Goal: Find specific page/section: Locate a particular part of the current website

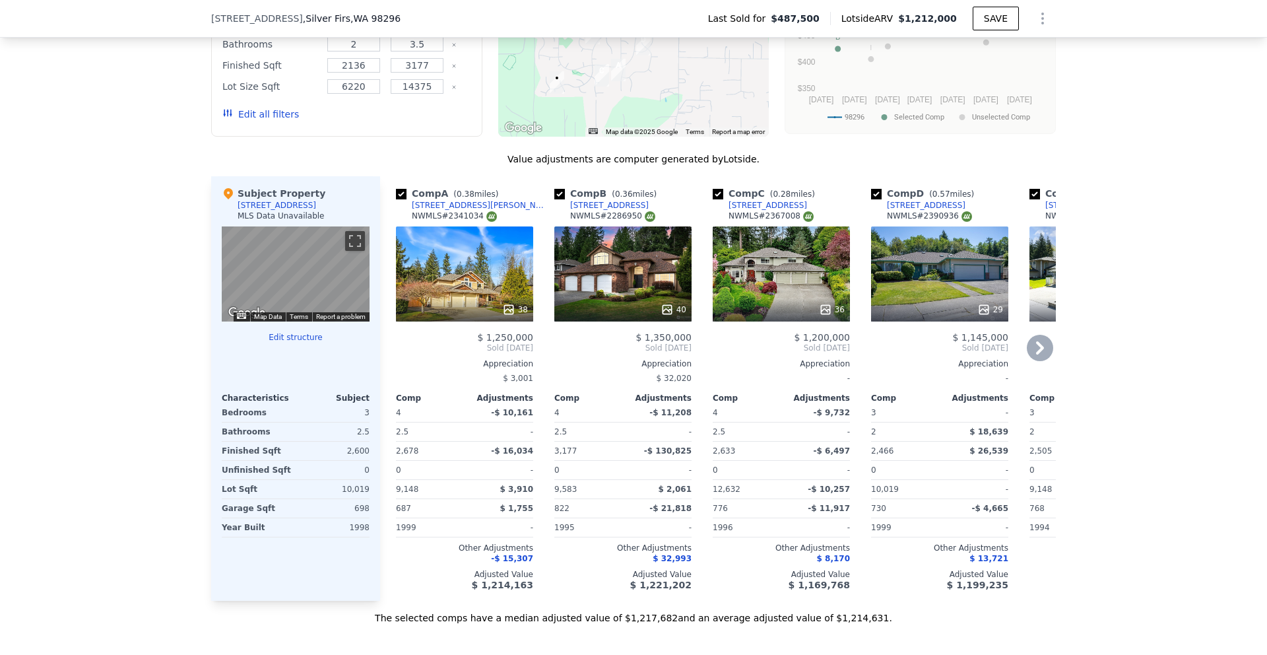
scroll to position [1189, 0]
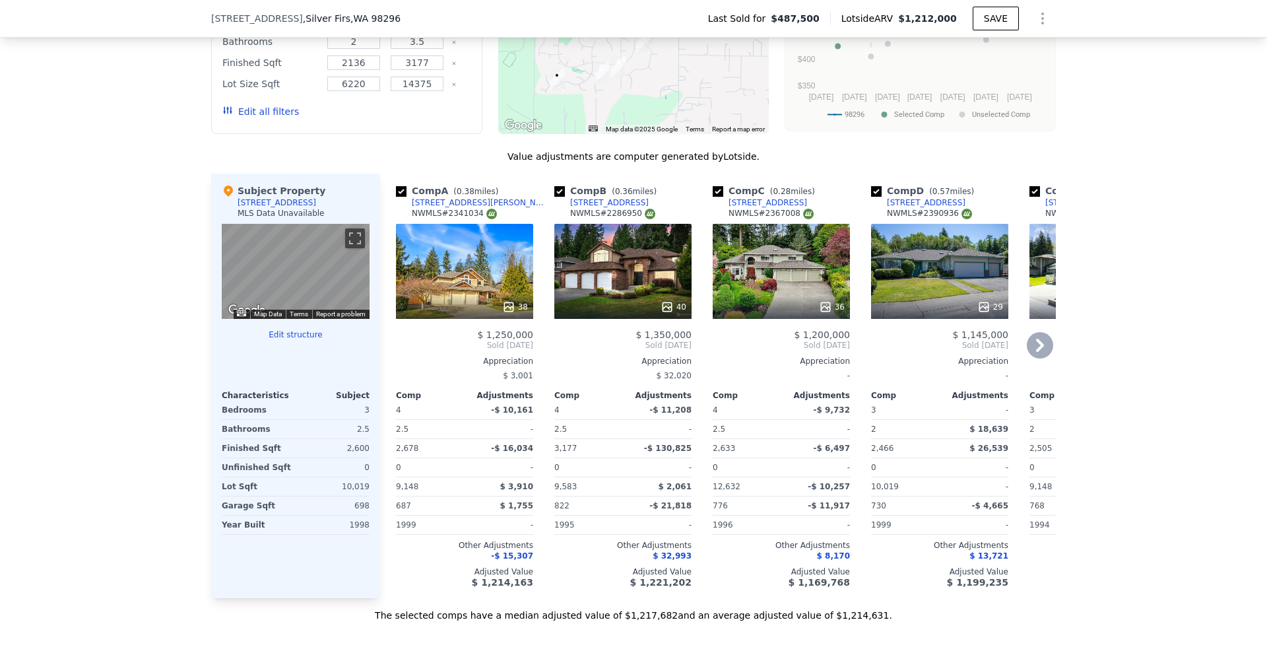
click at [500, 306] on div "38" at bounding box center [465, 306] width 126 height 13
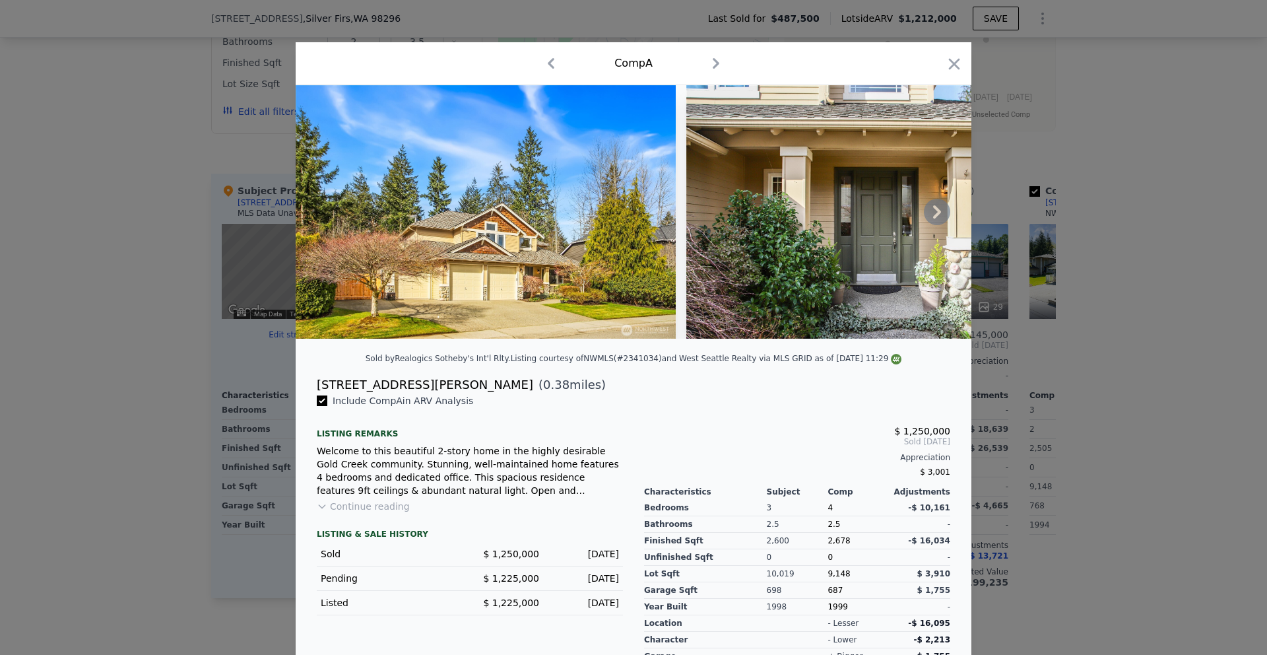
click at [935, 208] on icon at bounding box center [937, 211] width 8 height 13
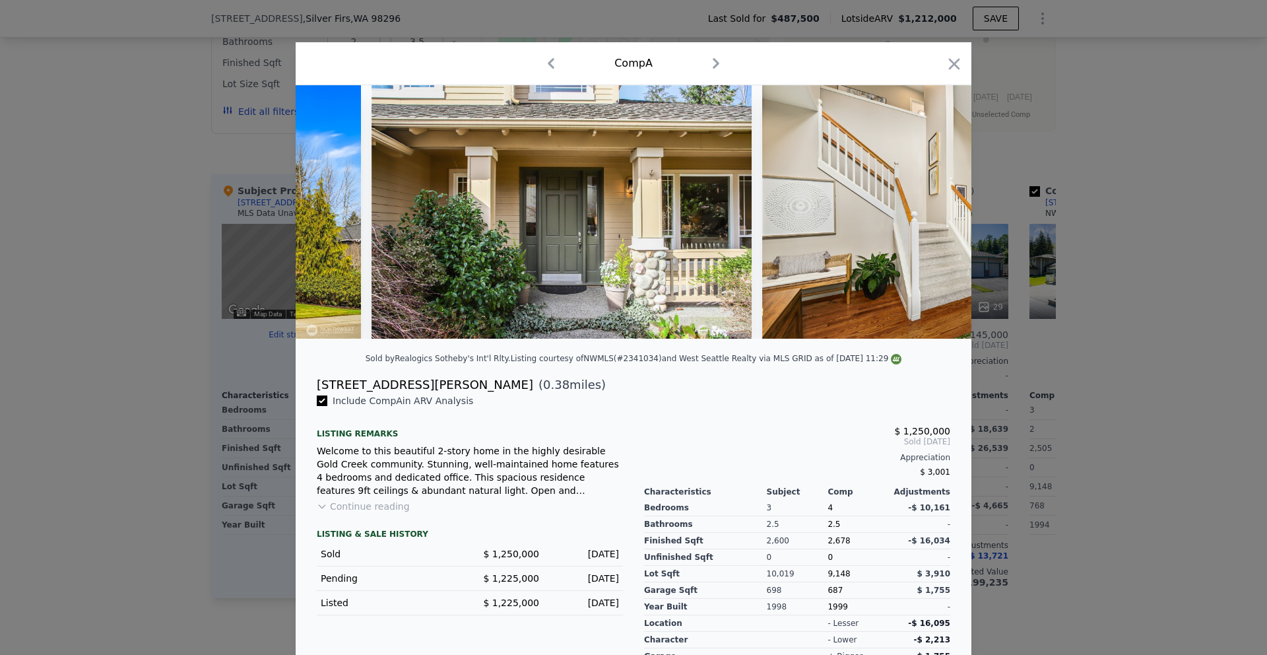
click at [935, 208] on img at bounding box center [952, 211] width 380 height 253
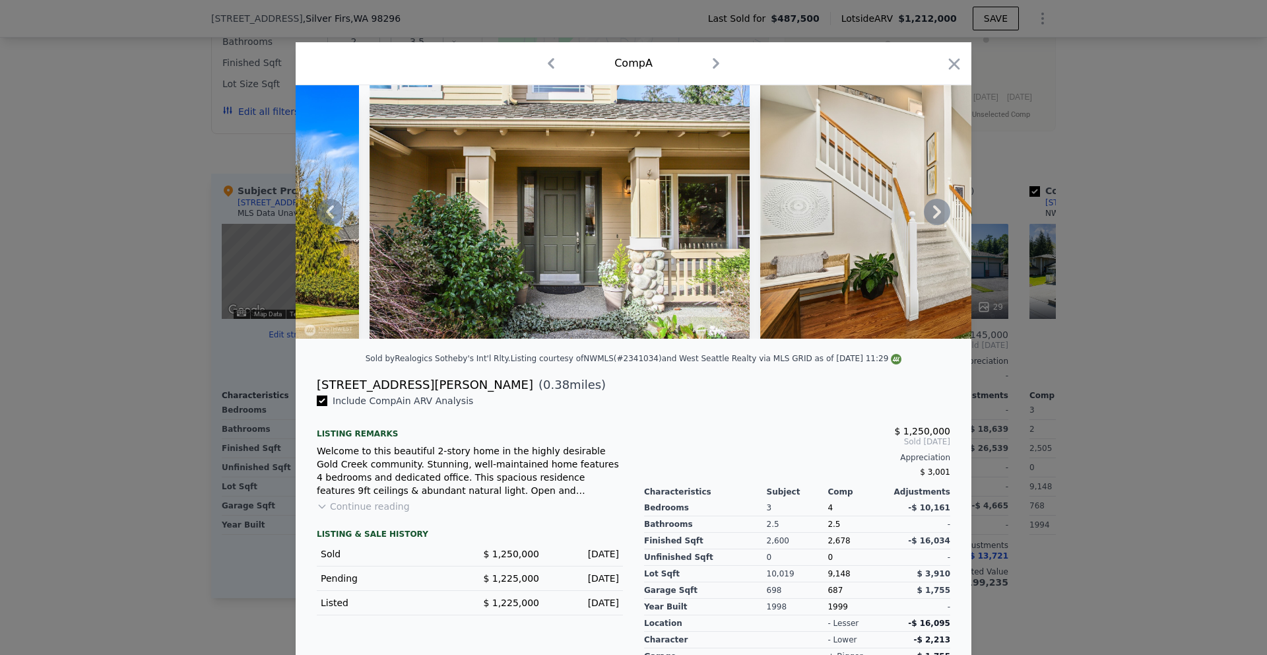
click at [935, 208] on icon at bounding box center [937, 211] width 8 height 13
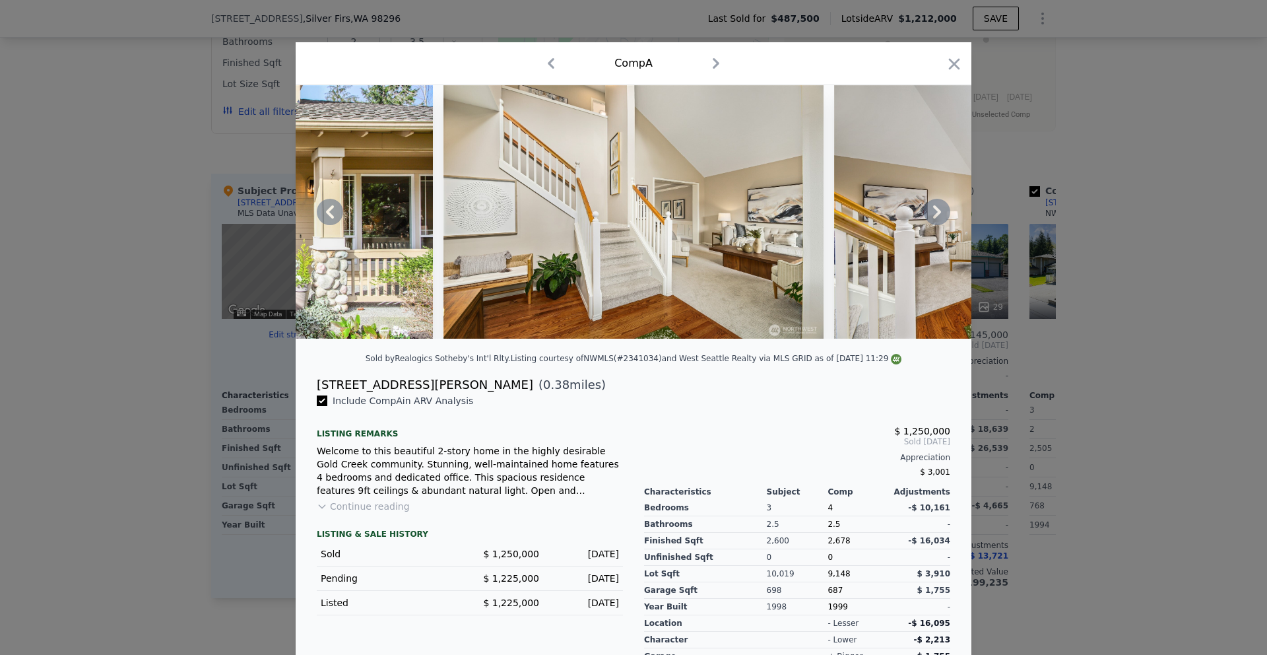
click at [940, 215] on icon at bounding box center [937, 212] width 26 height 26
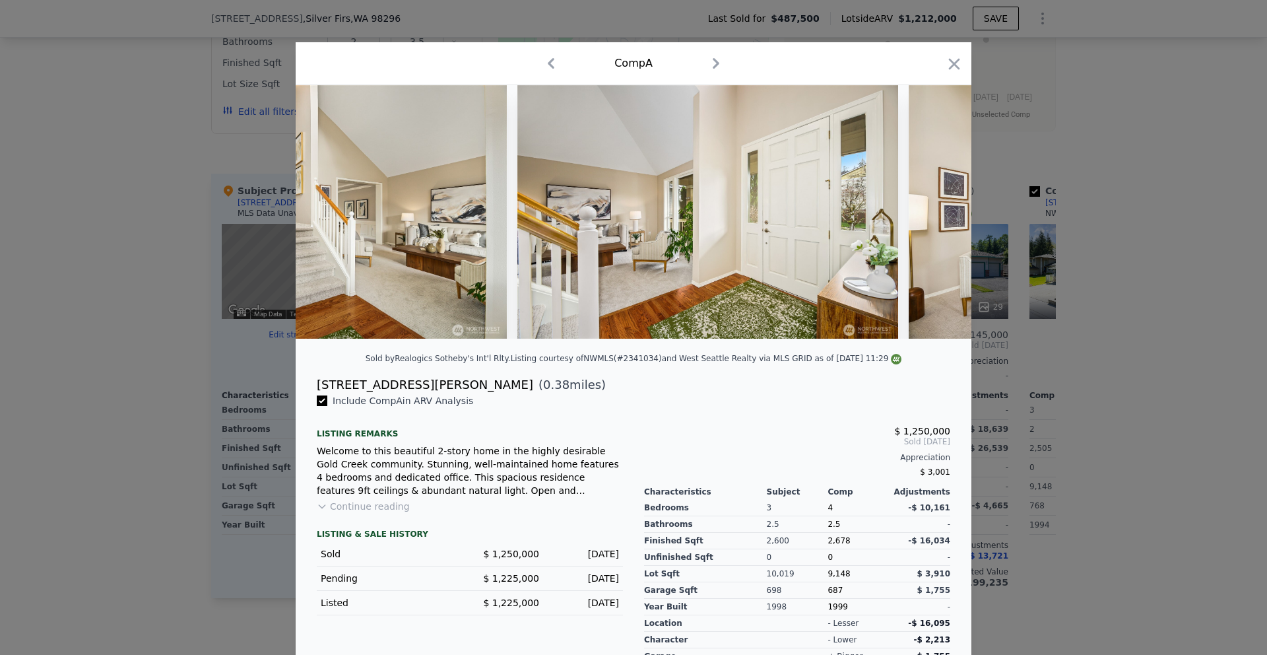
click at [940, 215] on img at bounding box center [1099, 211] width 380 height 253
click at [940, 215] on icon at bounding box center [937, 212] width 26 height 26
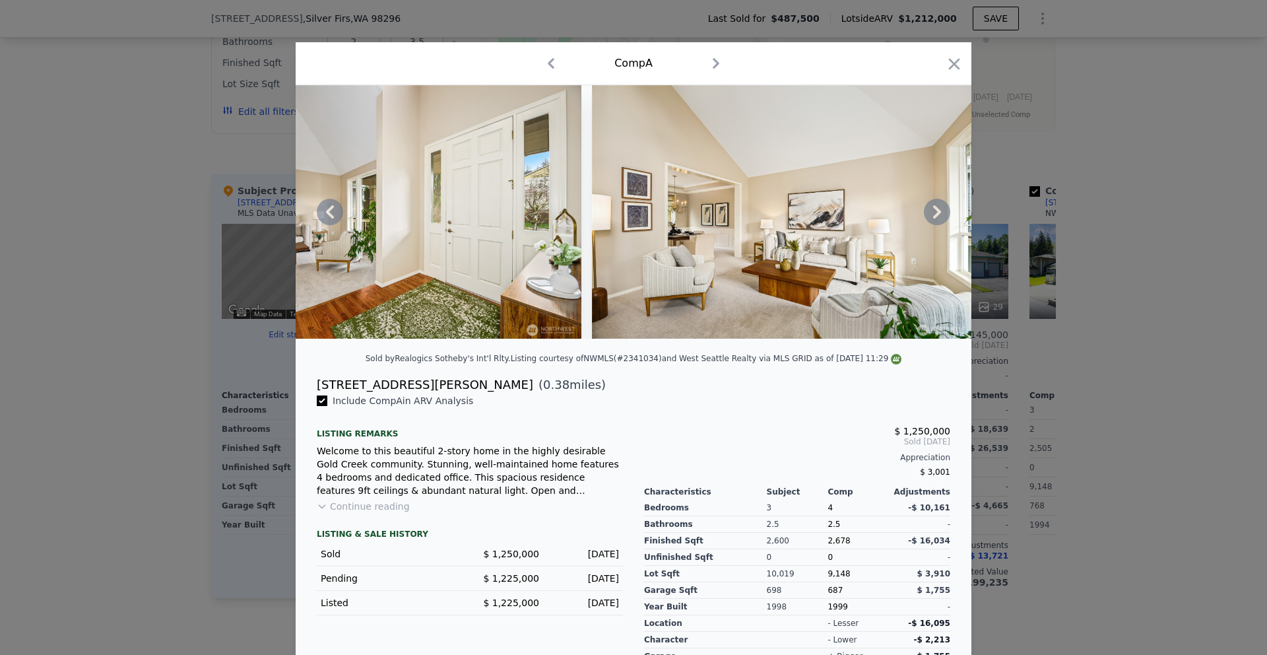
click at [940, 215] on icon at bounding box center [937, 212] width 26 height 26
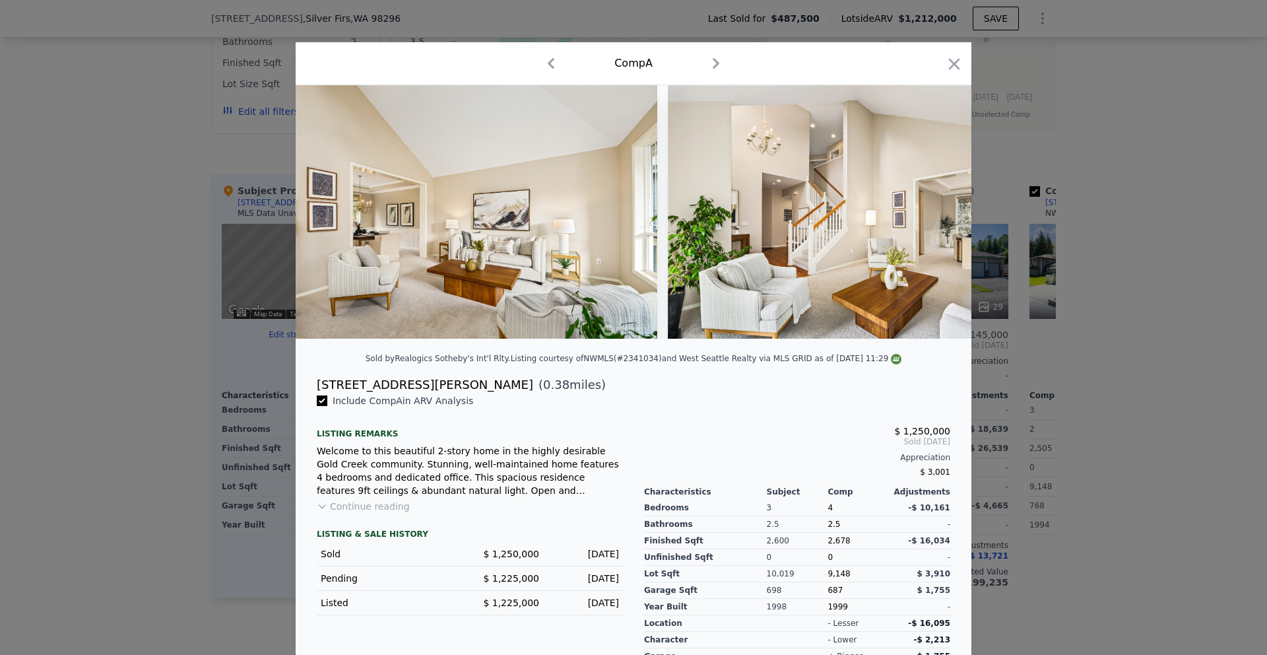
scroll to position [0, 1584]
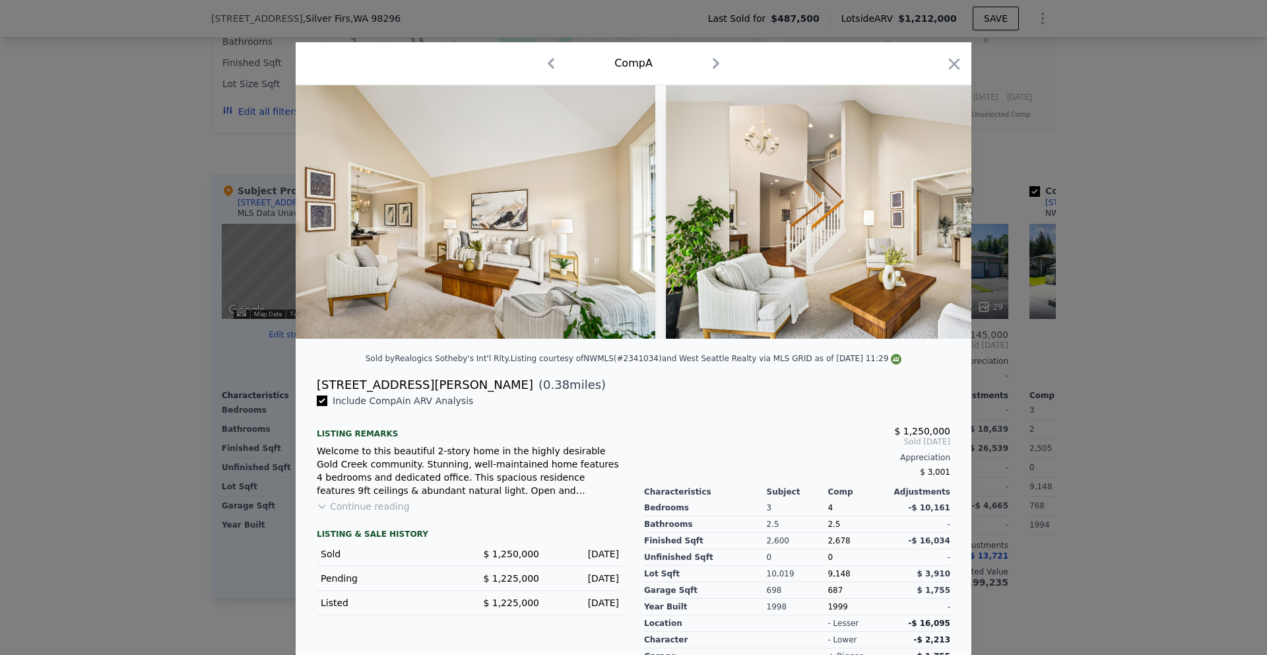
click at [940, 215] on img at bounding box center [856, 211] width 380 height 253
click at [939, 215] on icon at bounding box center [937, 212] width 26 height 26
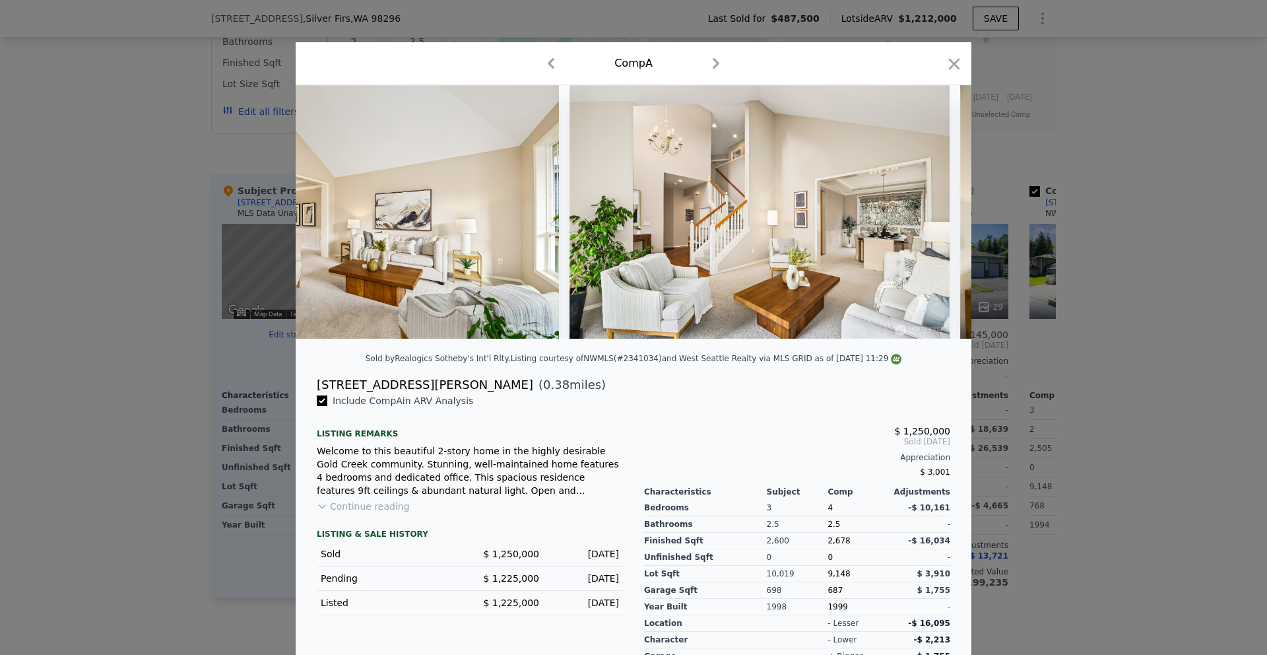
click at [939, 215] on div at bounding box center [634, 211] width 676 height 253
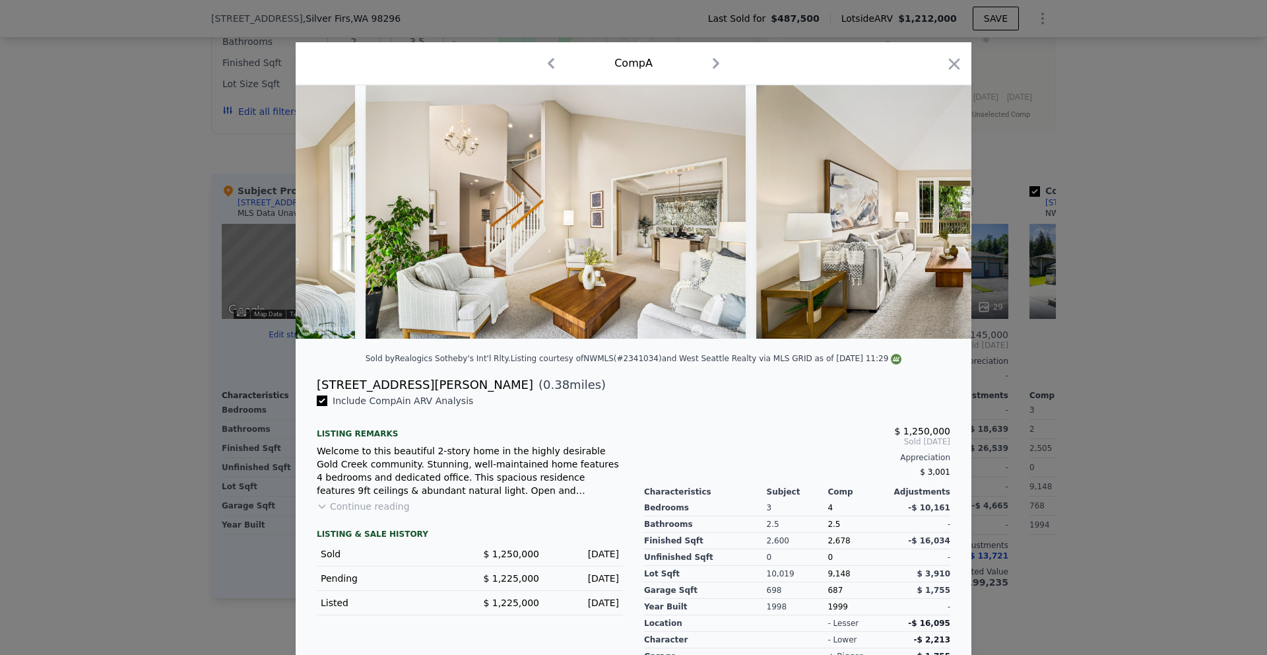
click at [939, 215] on img at bounding box center [946, 211] width 380 height 253
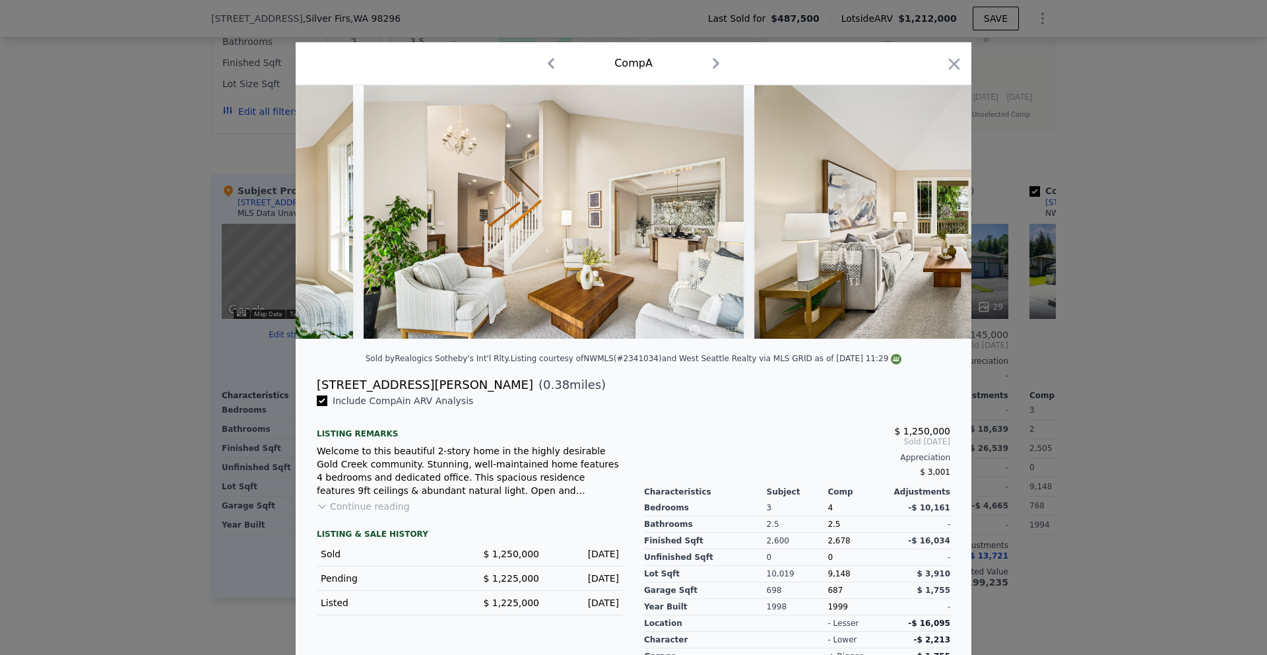
scroll to position [0, 1901]
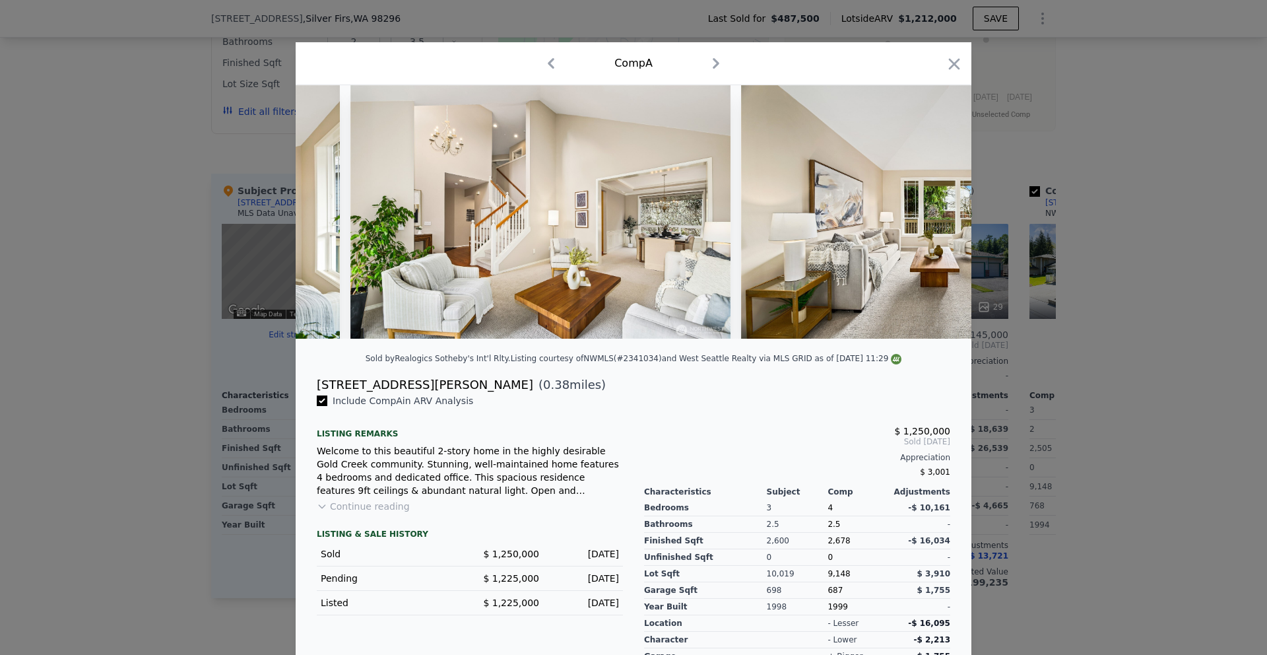
click at [939, 215] on img at bounding box center [931, 211] width 380 height 253
click at [939, 215] on img at bounding box center [930, 211] width 380 height 253
click at [939, 215] on div at bounding box center [634, 211] width 676 height 253
click at [925, 205] on img at bounding box center [930, 211] width 380 height 253
click at [935, 213] on icon at bounding box center [937, 212] width 26 height 26
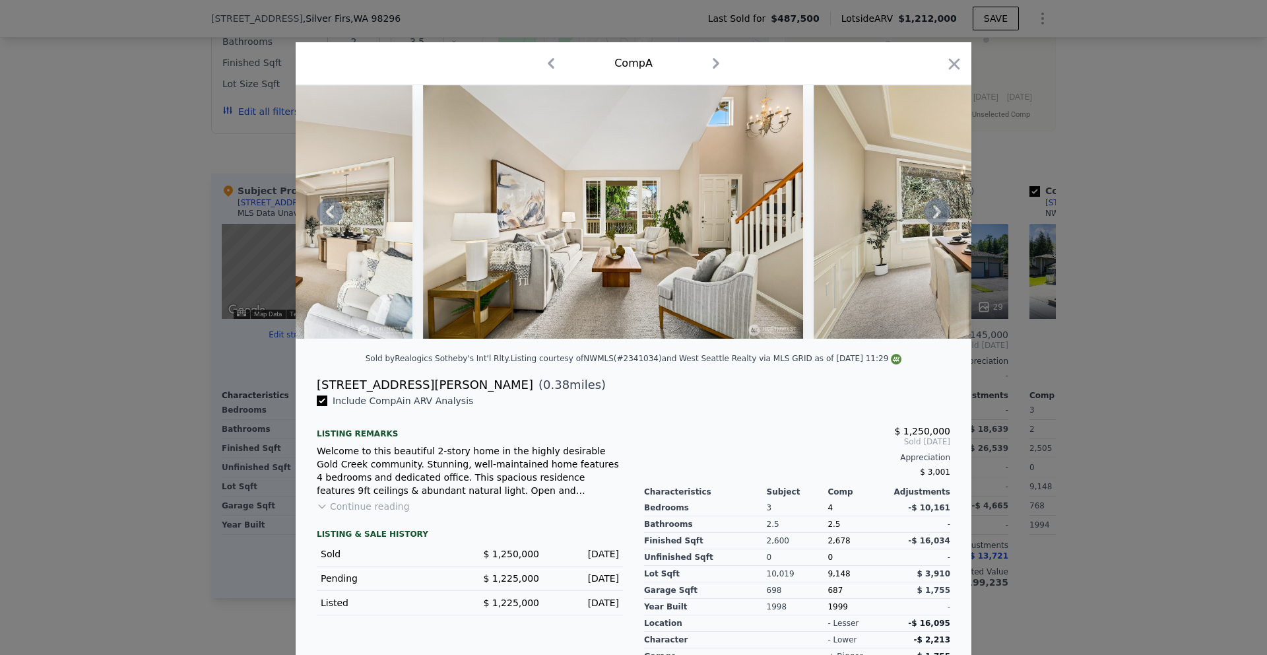
click at [935, 213] on icon at bounding box center [937, 212] width 26 height 26
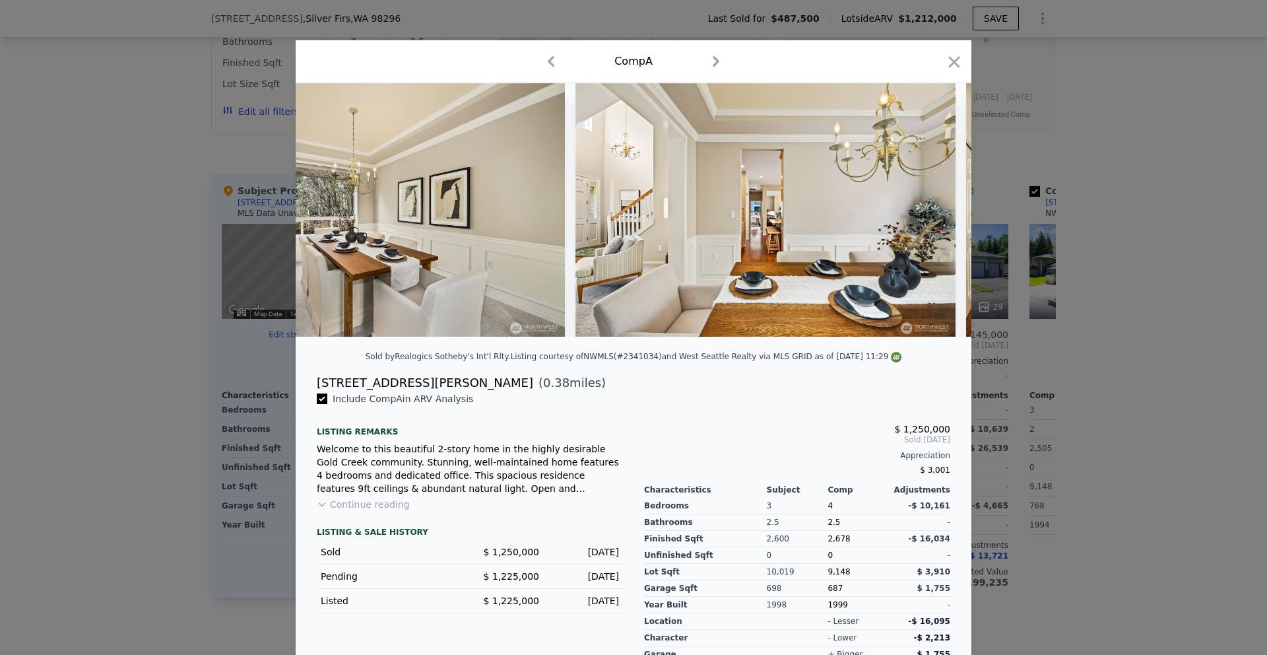
scroll to position [0, 2852]
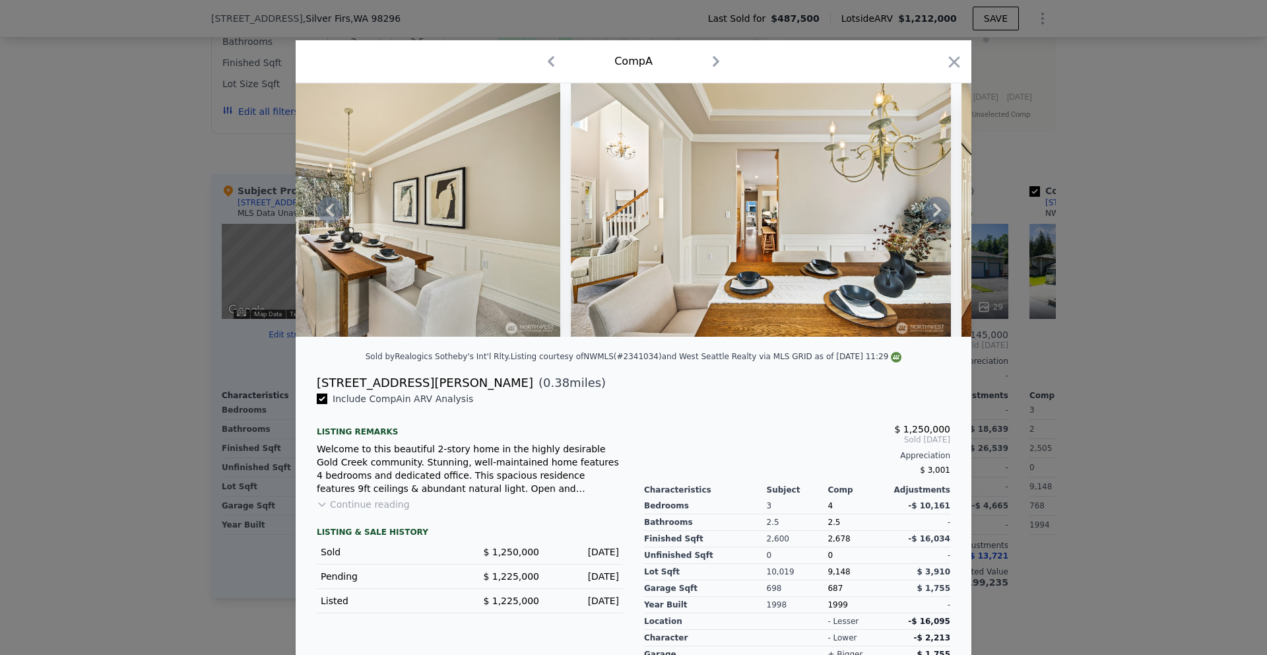
click at [935, 213] on icon at bounding box center [937, 209] width 8 height 13
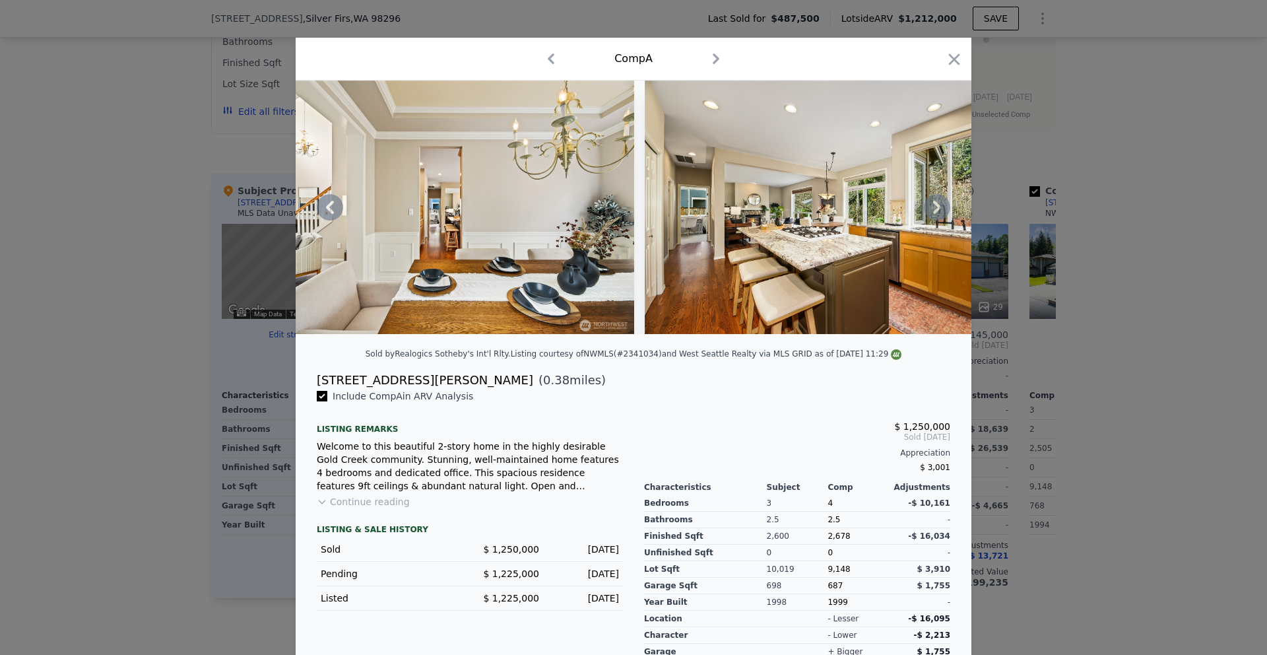
click at [935, 213] on icon at bounding box center [937, 207] width 8 height 13
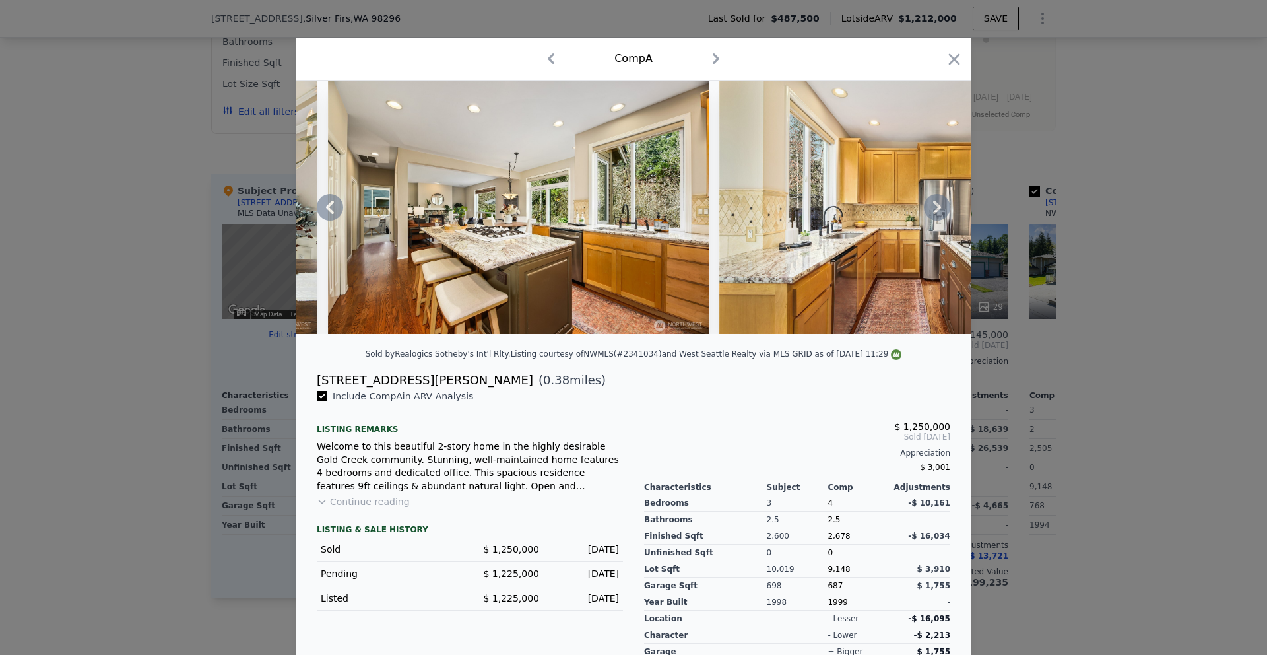
click at [935, 213] on icon at bounding box center [937, 207] width 8 height 13
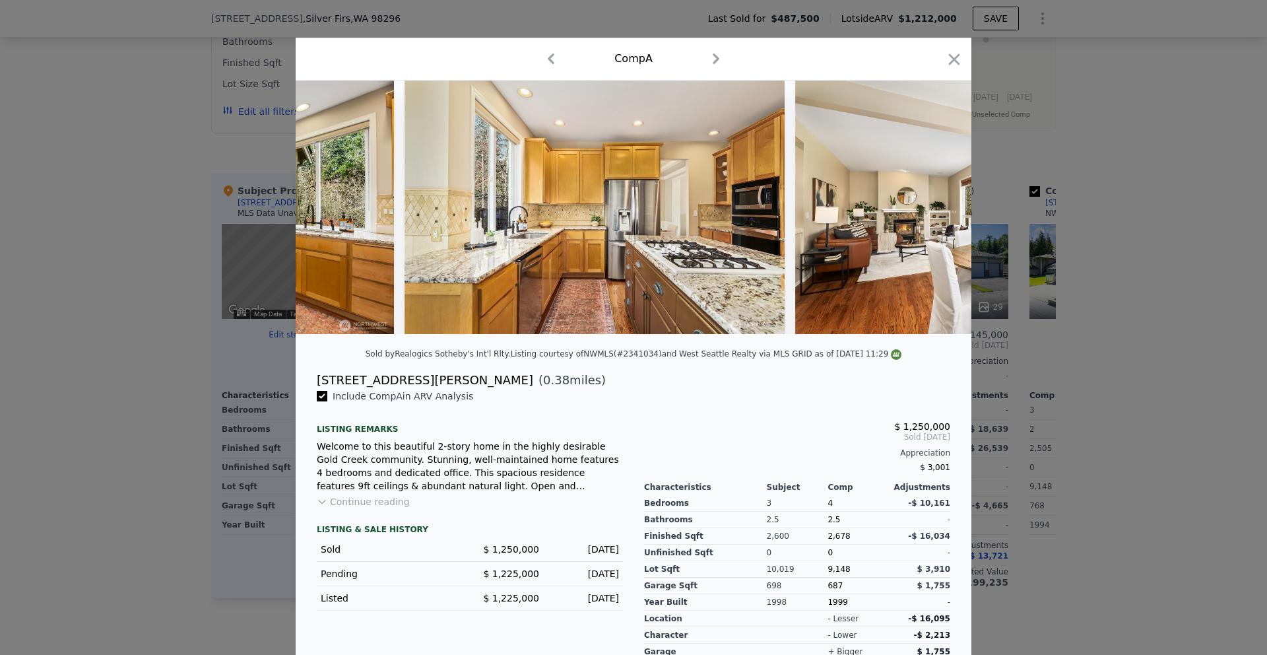
click at [935, 213] on img at bounding box center [985, 207] width 380 height 253
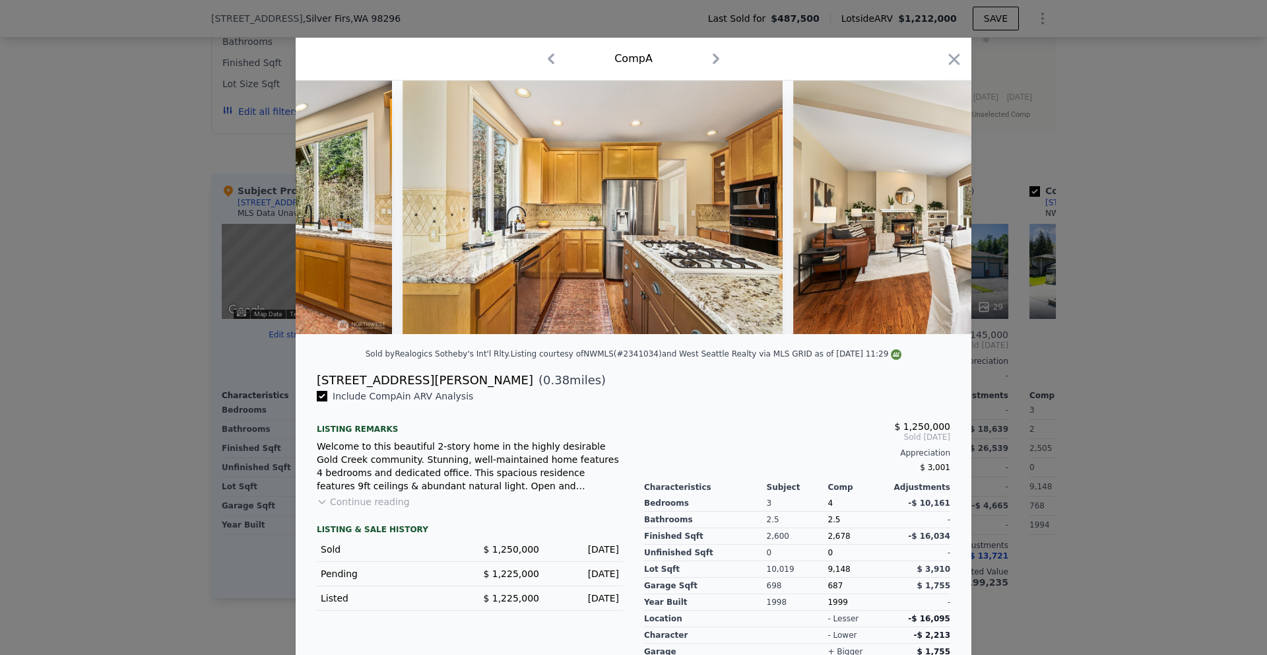
click at [935, 213] on img at bounding box center [983, 207] width 380 height 253
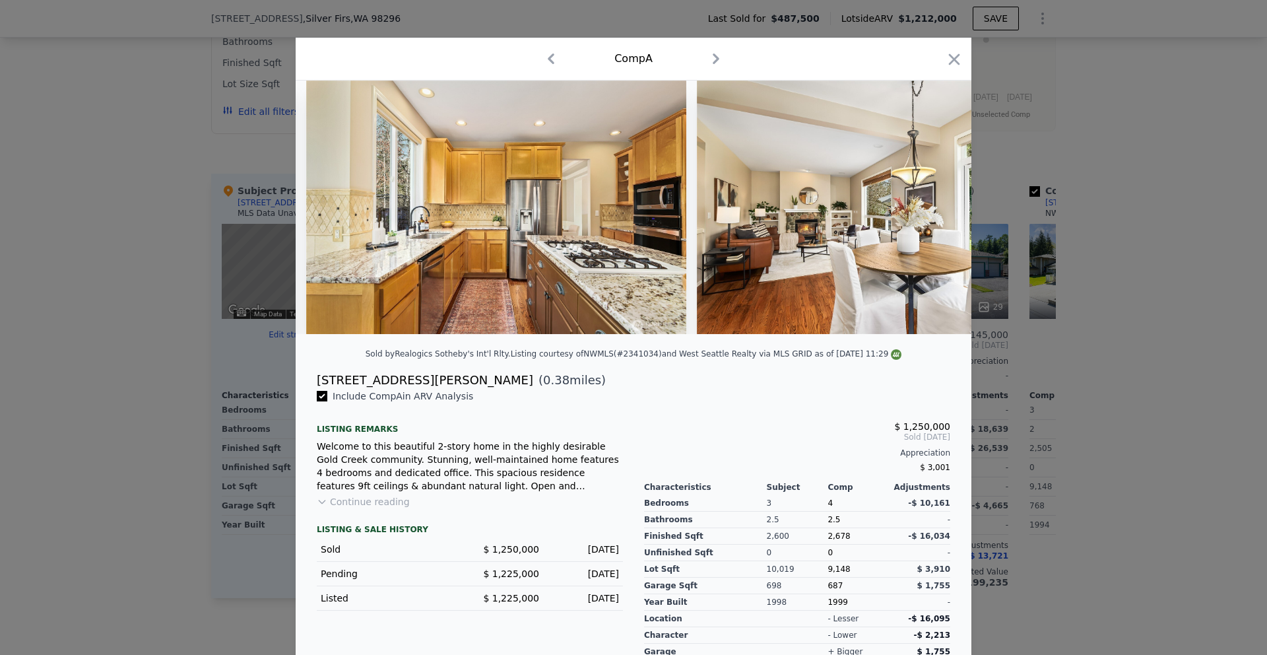
click at [935, 213] on img at bounding box center [887, 207] width 380 height 253
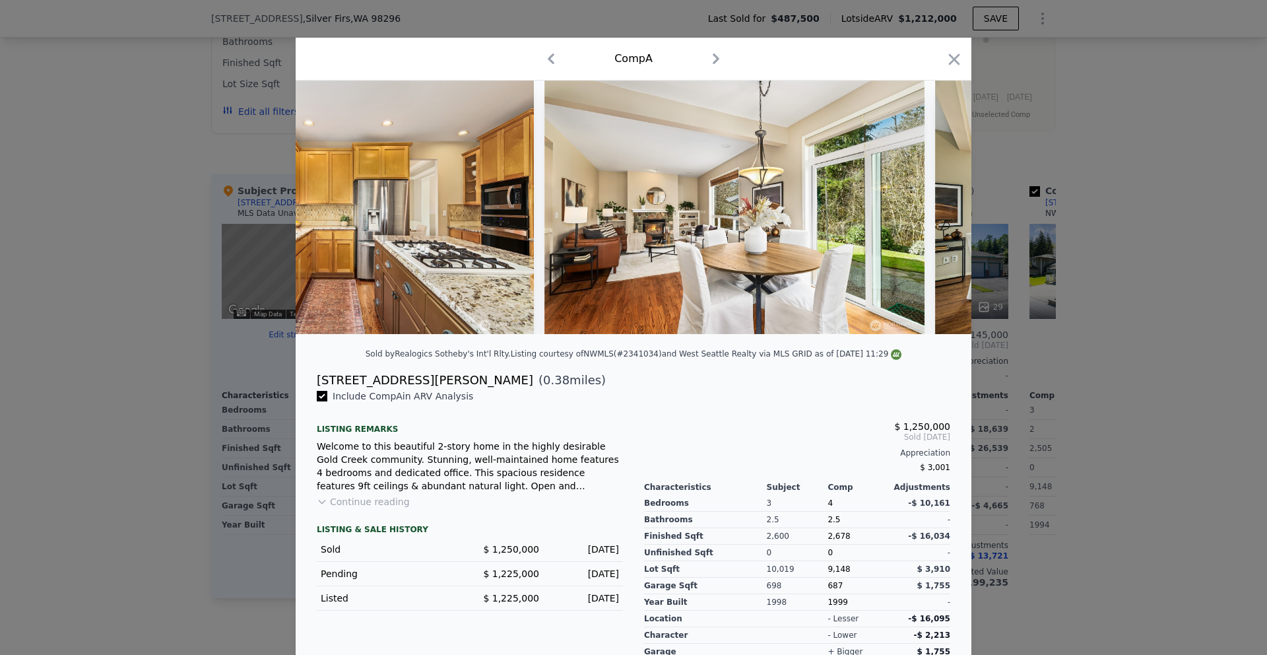
scroll to position [0, 4100]
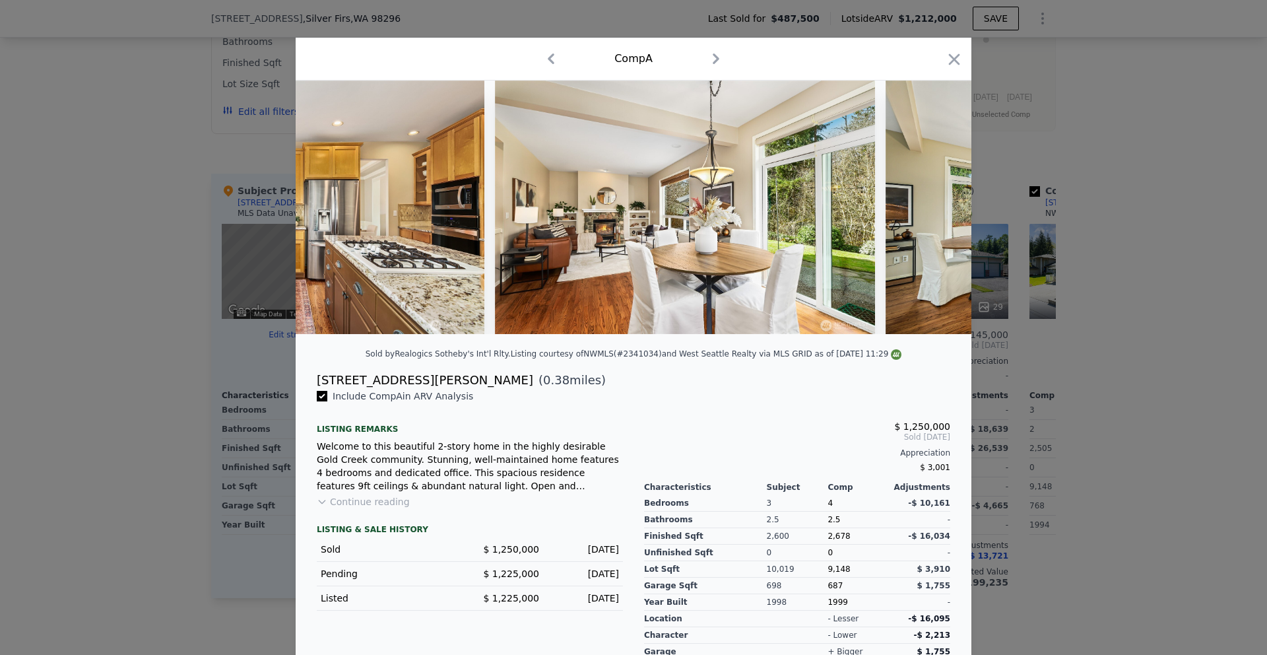
click at [935, 213] on img at bounding box center [1076, 207] width 380 height 253
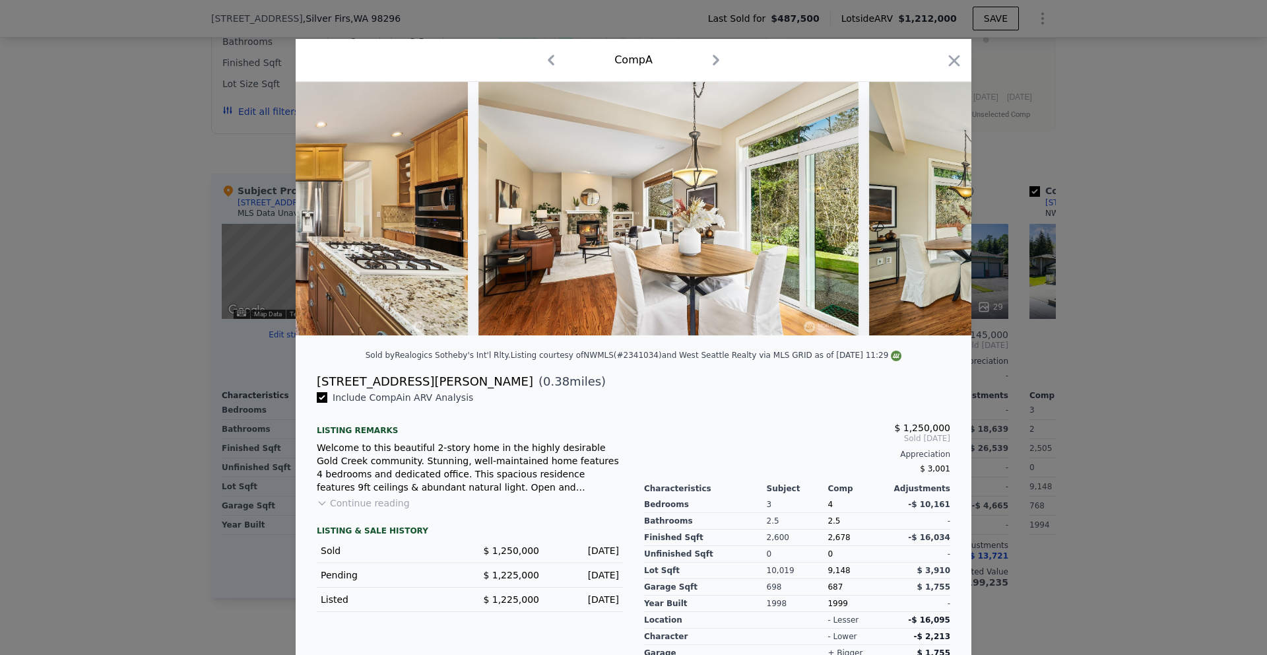
click at [935, 213] on img at bounding box center [1059, 208] width 380 height 253
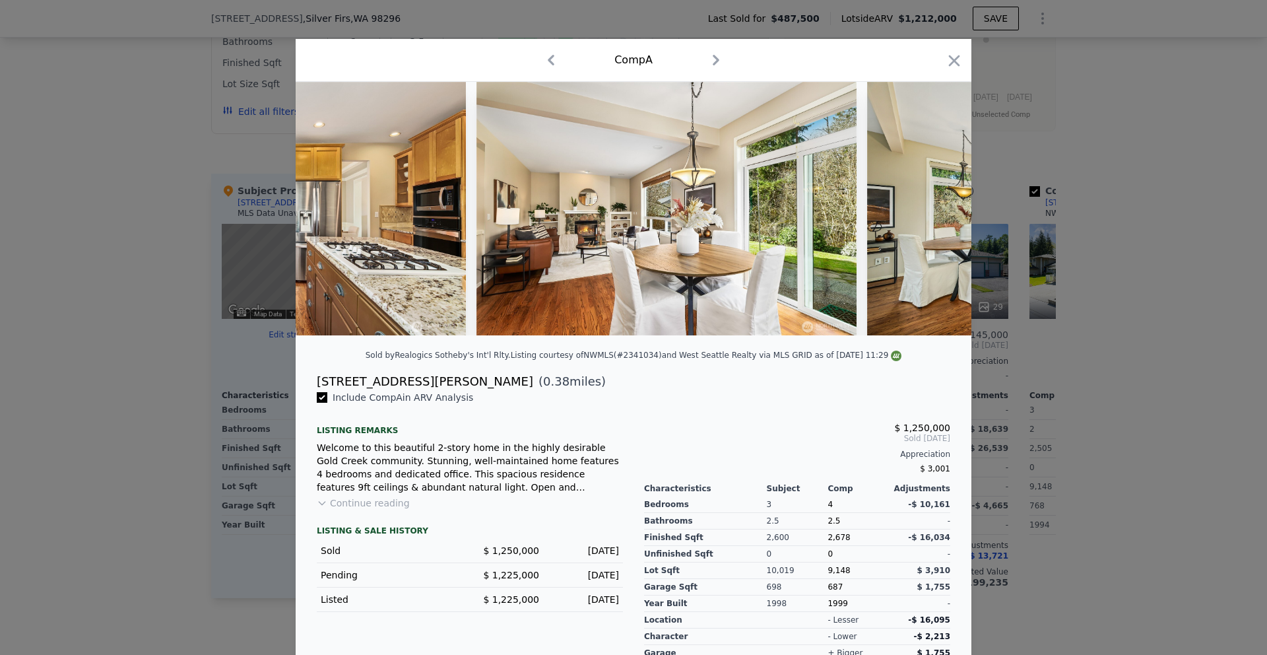
scroll to position [4, 0]
click at [935, 213] on img at bounding box center [1057, 207] width 380 height 253
click at [935, 213] on icon at bounding box center [937, 207] width 8 height 13
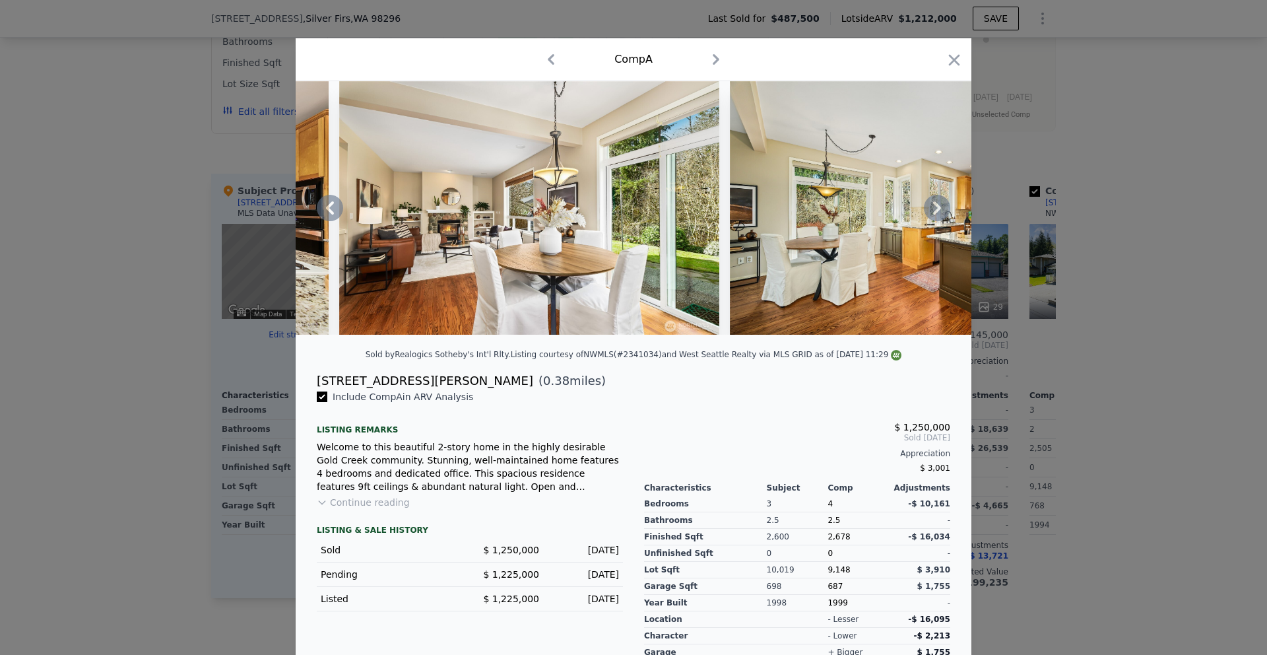
click at [935, 213] on img at bounding box center [920, 207] width 380 height 253
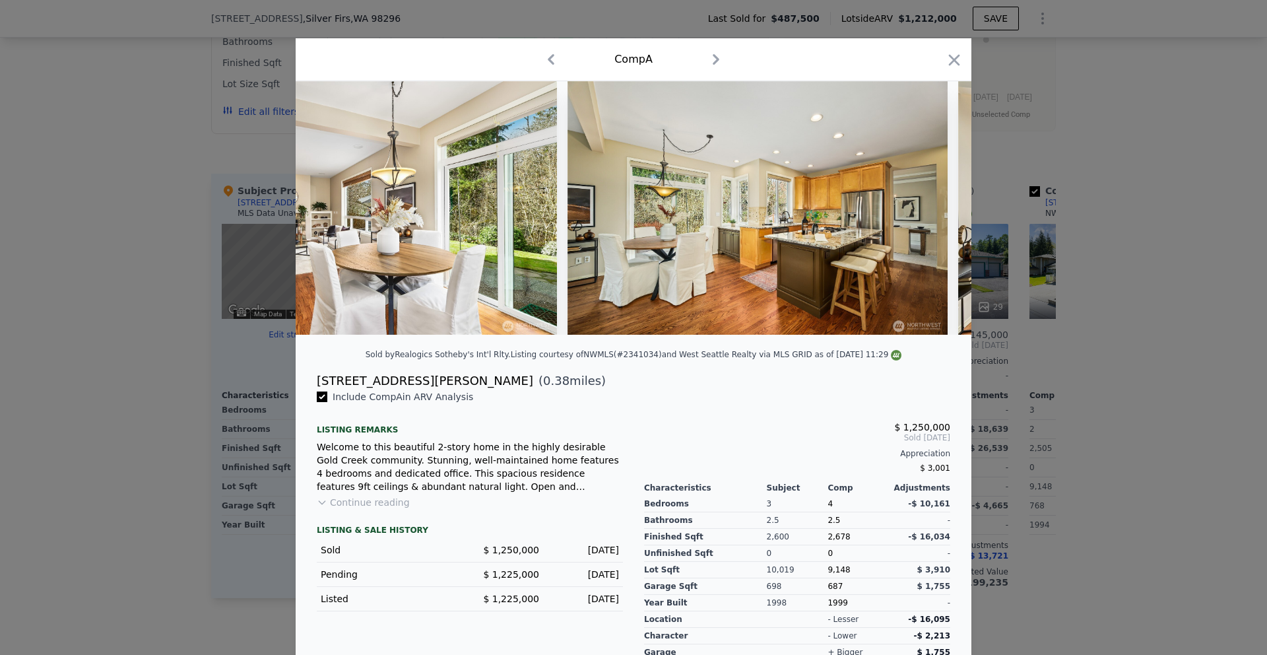
click at [935, 213] on img at bounding box center [758, 207] width 380 height 253
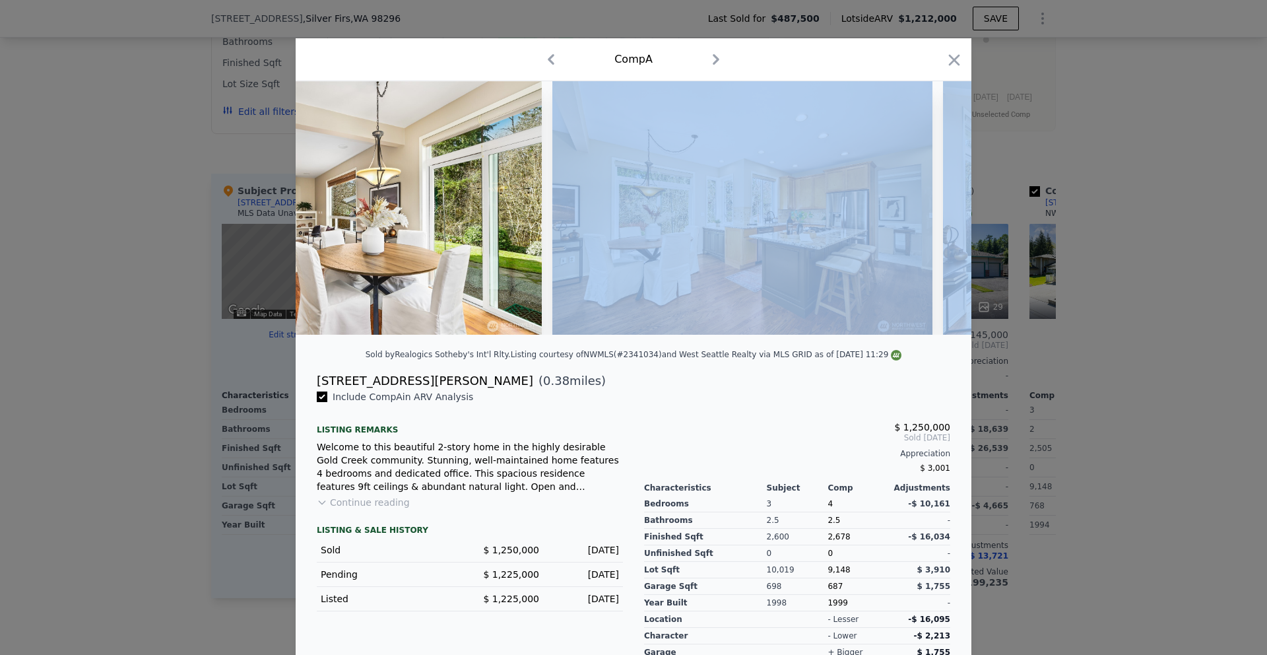
click at [935, 213] on div at bounding box center [634, 207] width 676 height 253
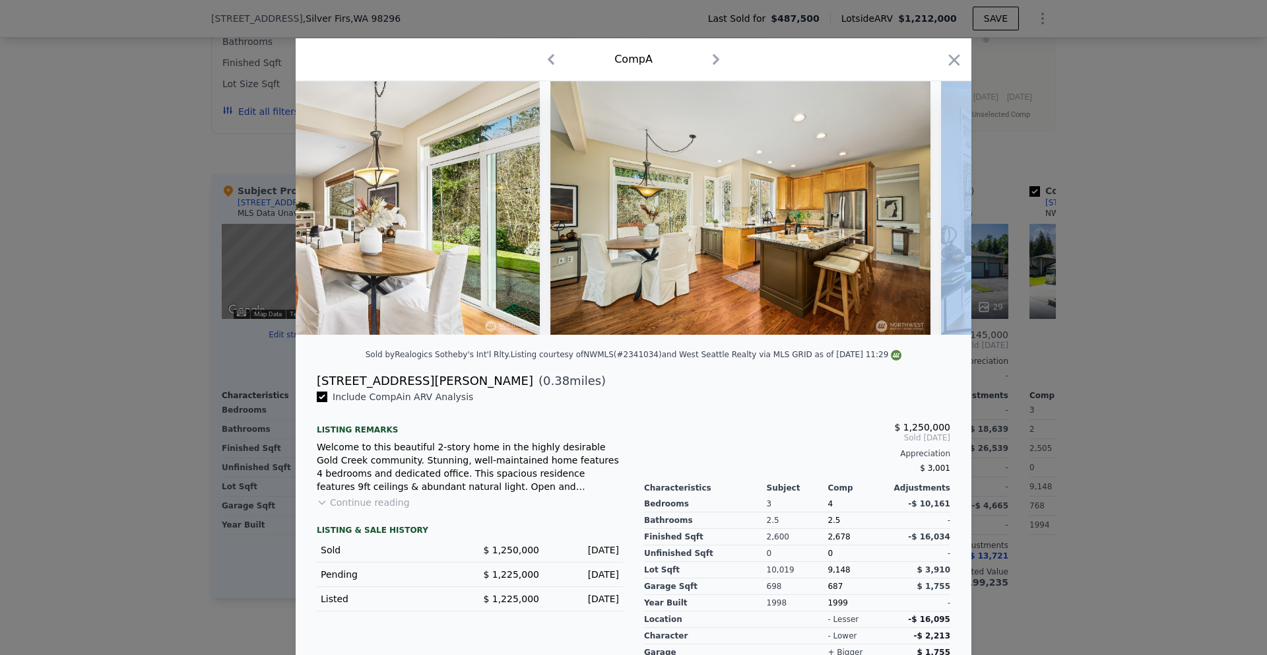
click at [935, 213] on div at bounding box center [634, 207] width 676 height 253
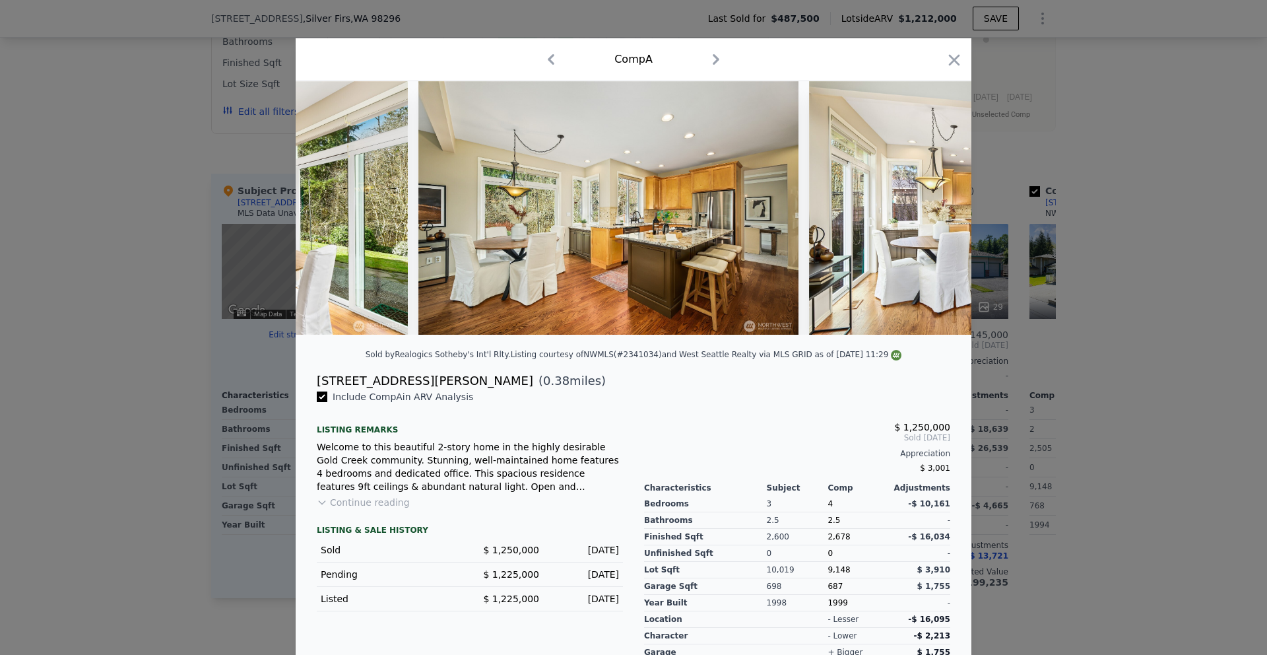
click at [935, 213] on img at bounding box center [999, 207] width 380 height 253
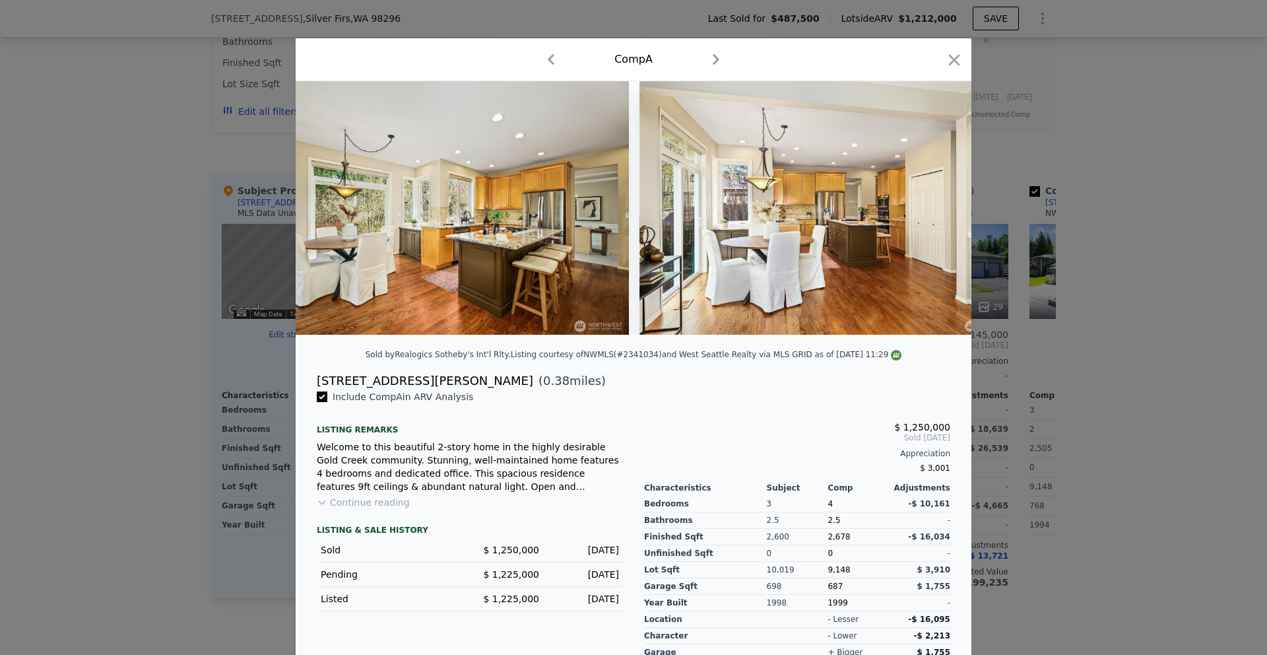
click at [935, 213] on img at bounding box center [830, 207] width 380 height 253
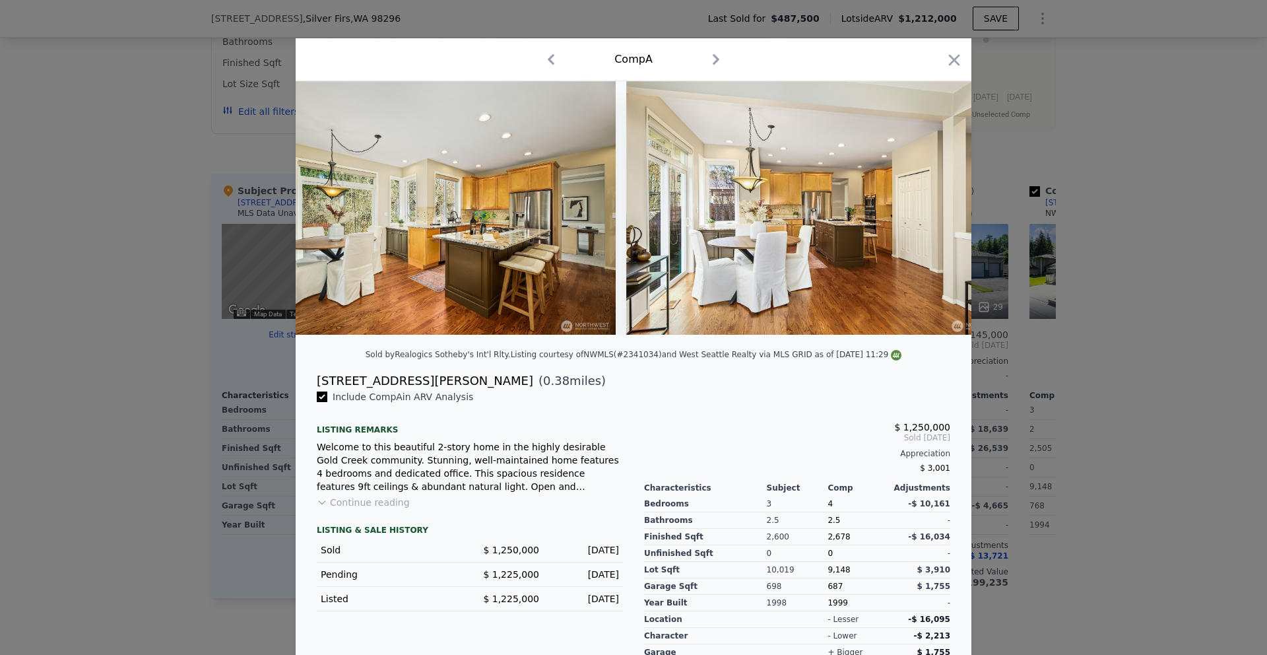
scroll to position [0, 4753]
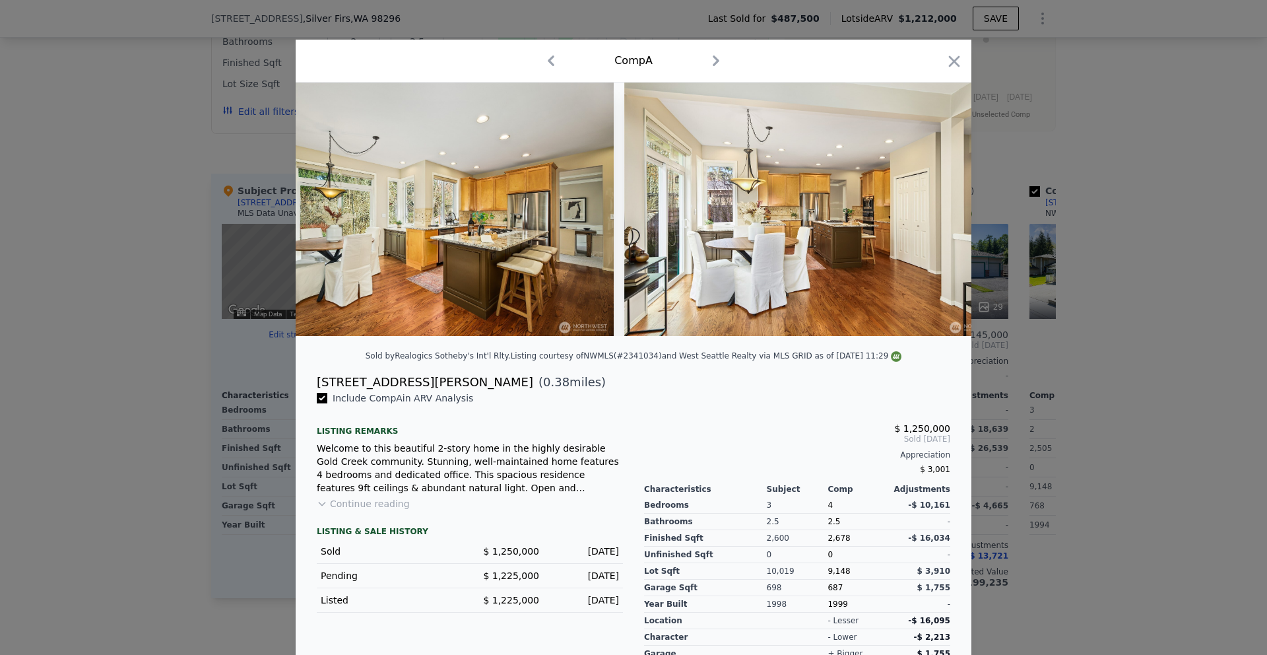
click at [935, 213] on img at bounding box center [814, 209] width 380 height 253
click at [935, 213] on div at bounding box center [634, 209] width 676 height 253
click at [935, 213] on icon at bounding box center [937, 208] width 8 height 13
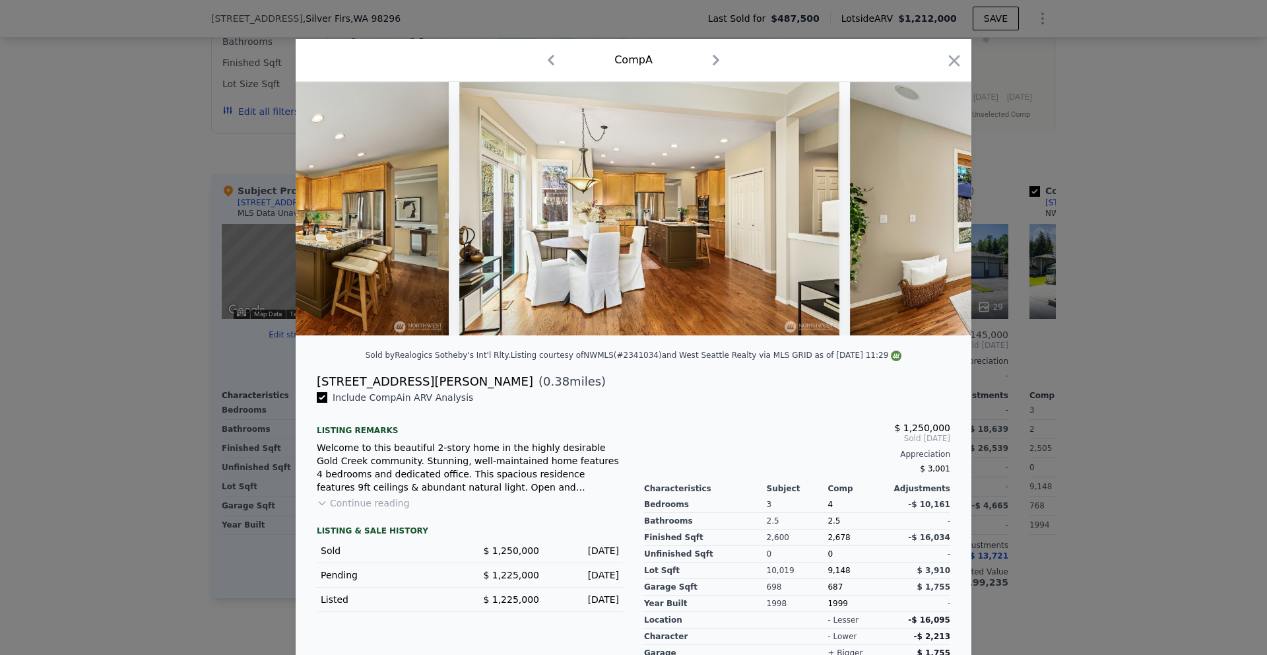
click at [935, 213] on div at bounding box center [634, 208] width 676 height 253
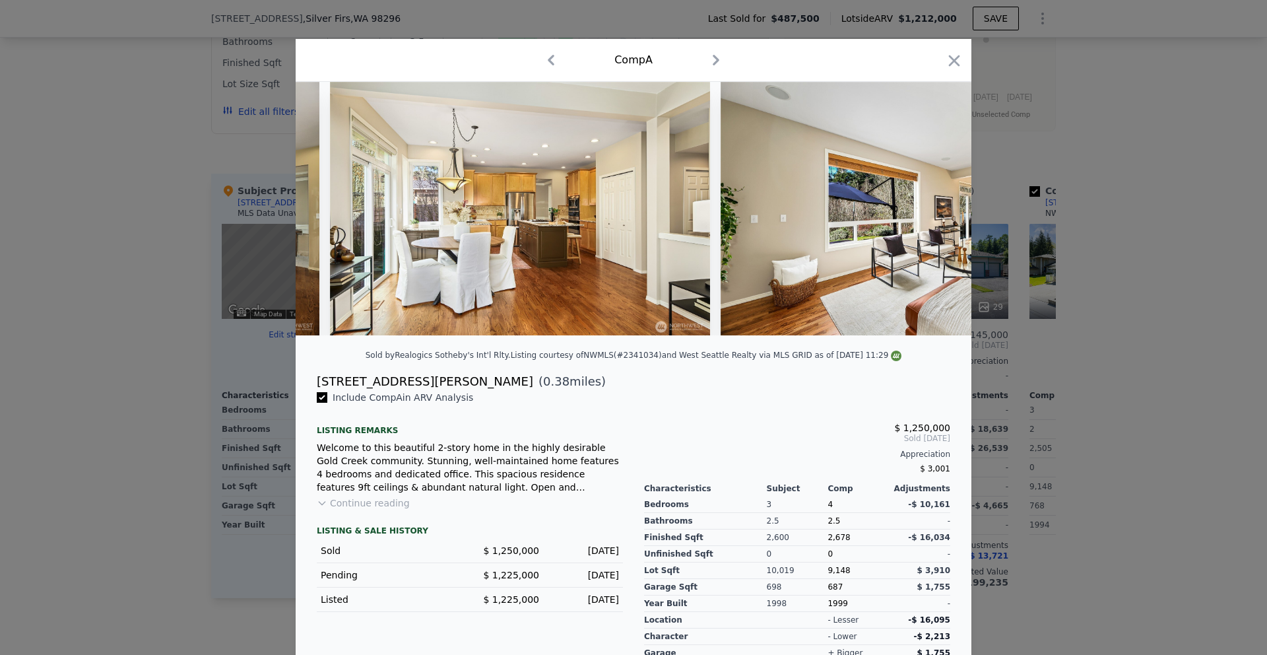
click at [935, 213] on img at bounding box center [911, 208] width 380 height 253
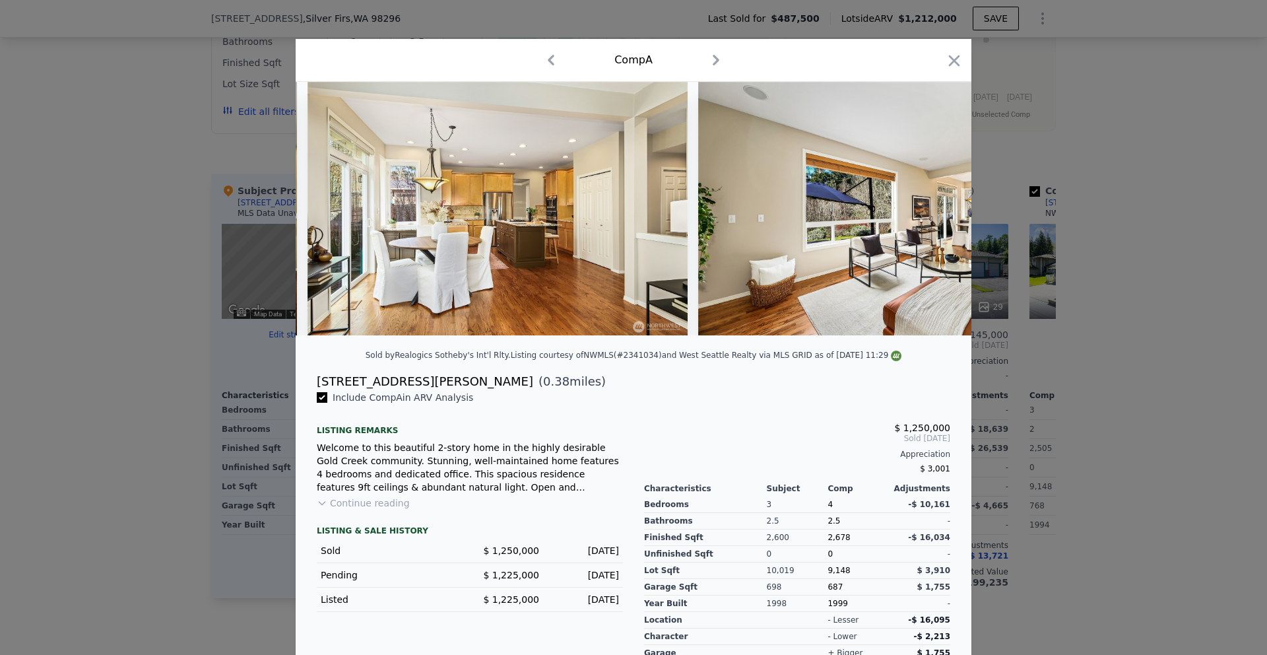
click at [935, 213] on img at bounding box center [888, 208] width 380 height 253
click at [935, 213] on icon at bounding box center [937, 208] width 8 height 13
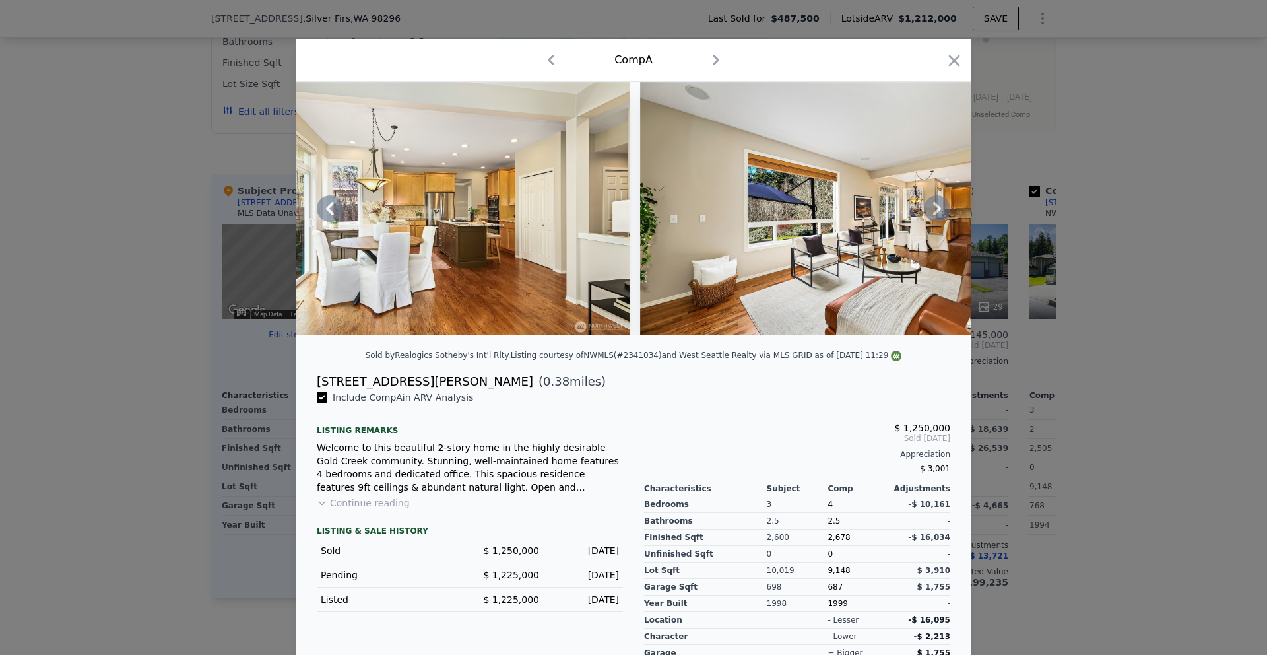
scroll to position [4, 0]
click at [935, 213] on div at bounding box center [634, 207] width 676 height 253
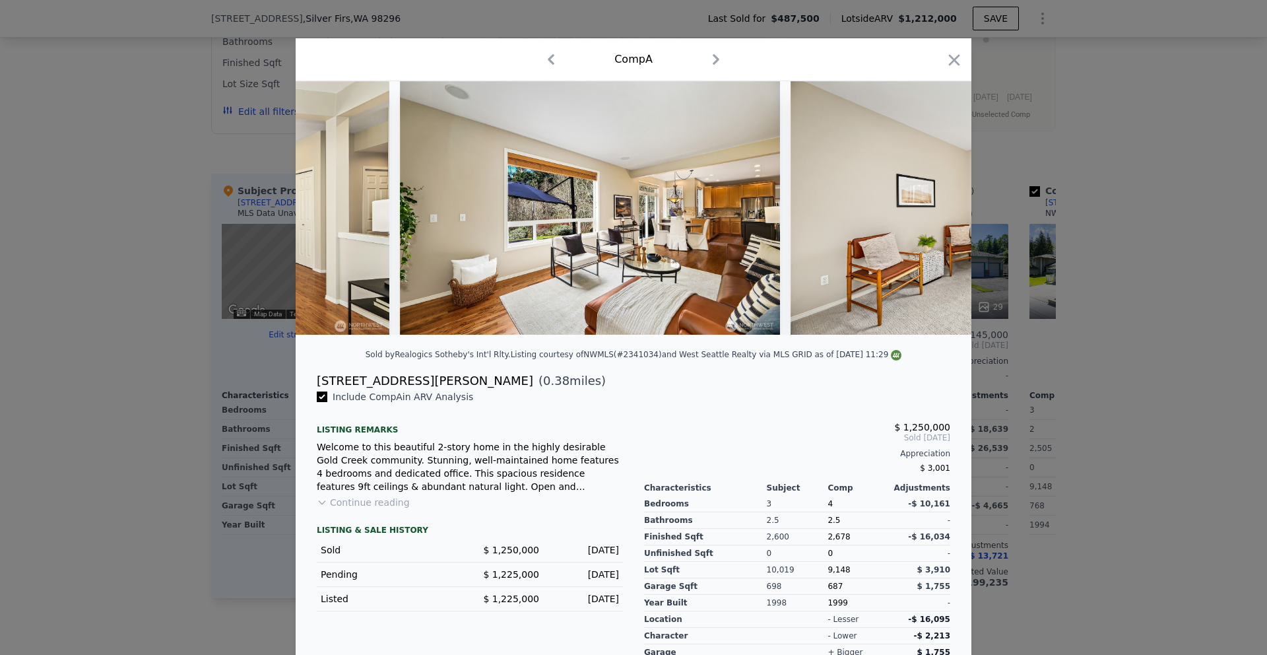
click at [935, 213] on img at bounding box center [981, 207] width 380 height 253
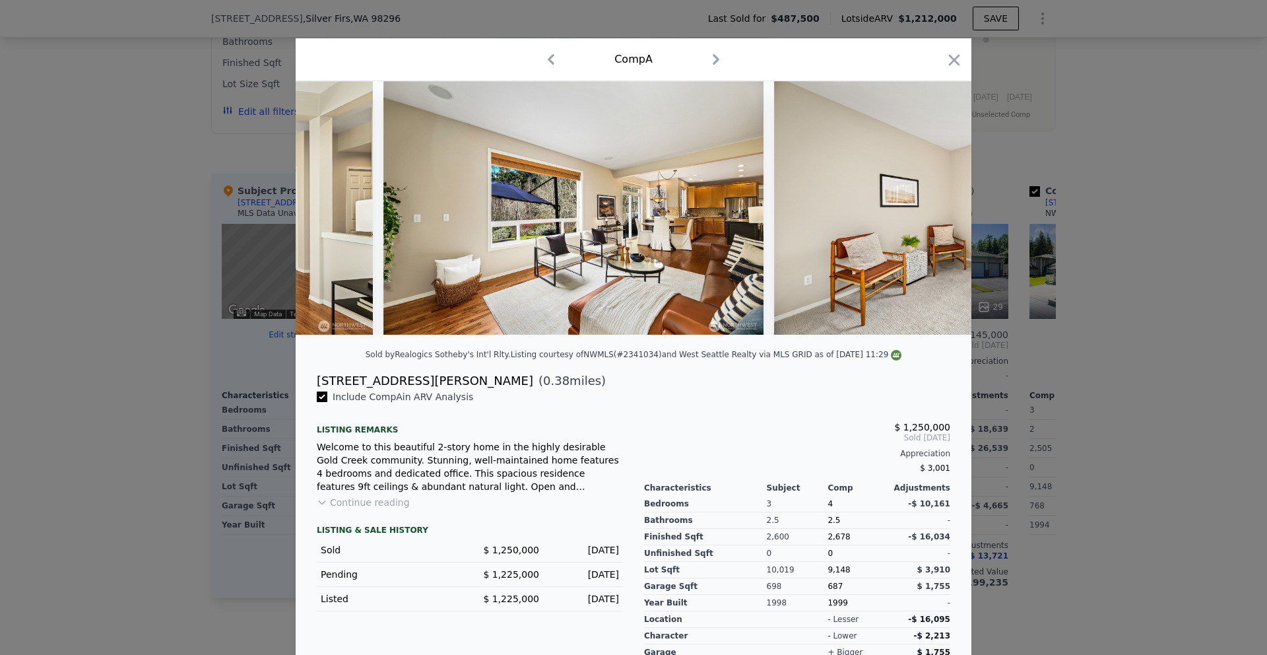
click at [935, 213] on img at bounding box center [964, 207] width 380 height 253
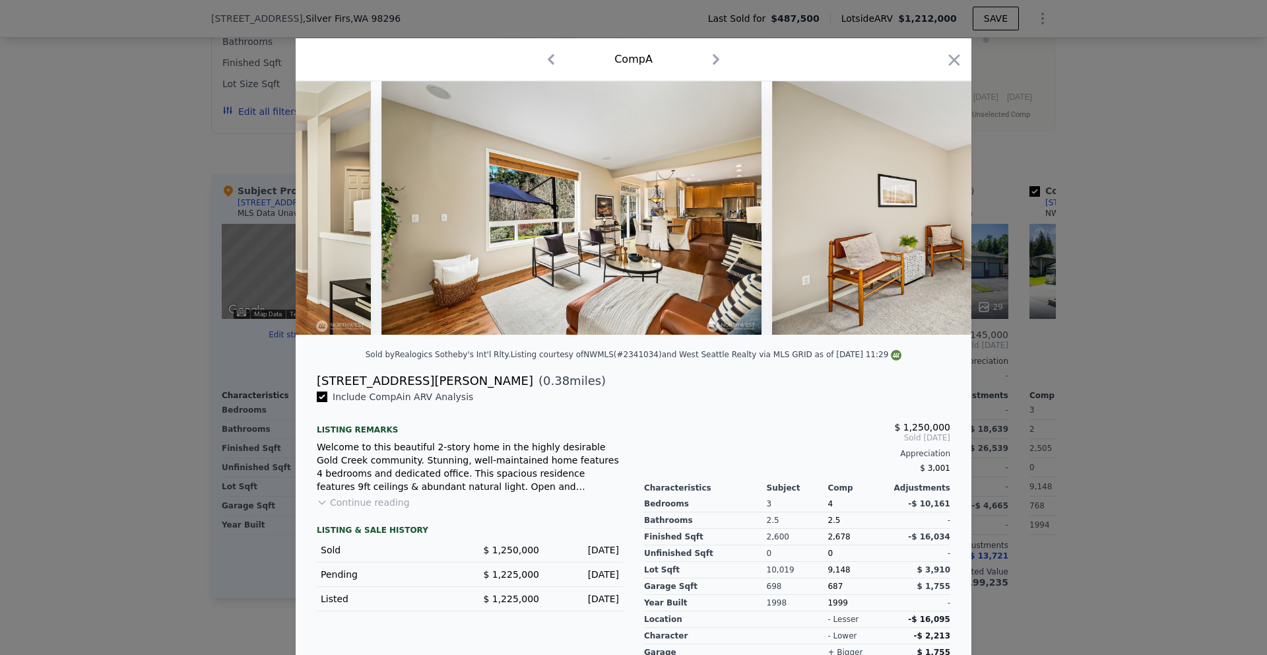
click at [935, 213] on img at bounding box center [962, 207] width 380 height 253
click at [935, 213] on div at bounding box center [634, 207] width 676 height 253
click at [935, 213] on icon at bounding box center [937, 207] width 8 height 13
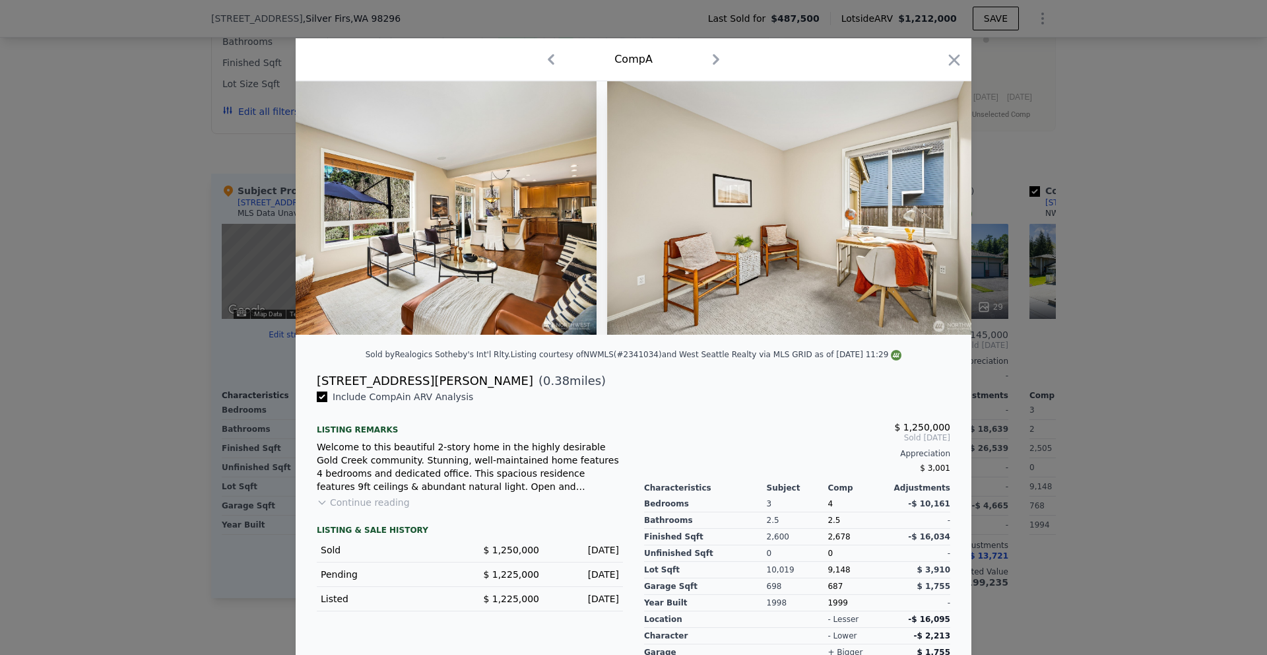
click at [935, 213] on img at bounding box center [797, 207] width 380 height 253
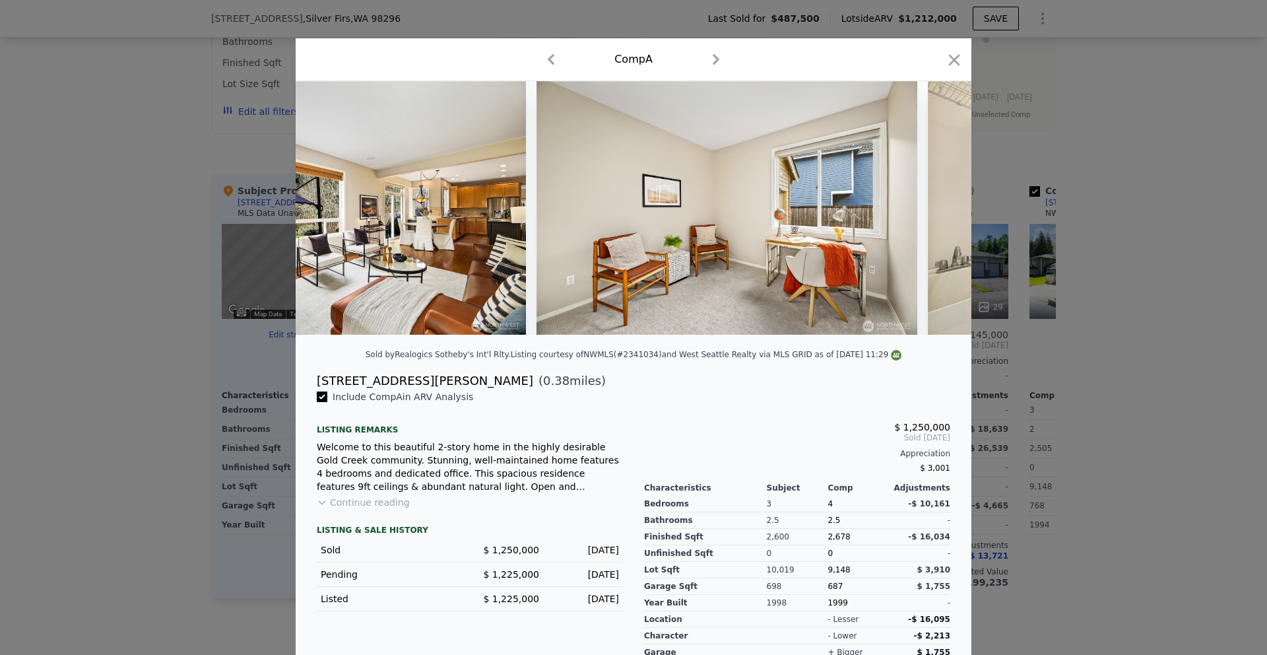
scroll to position [5, 0]
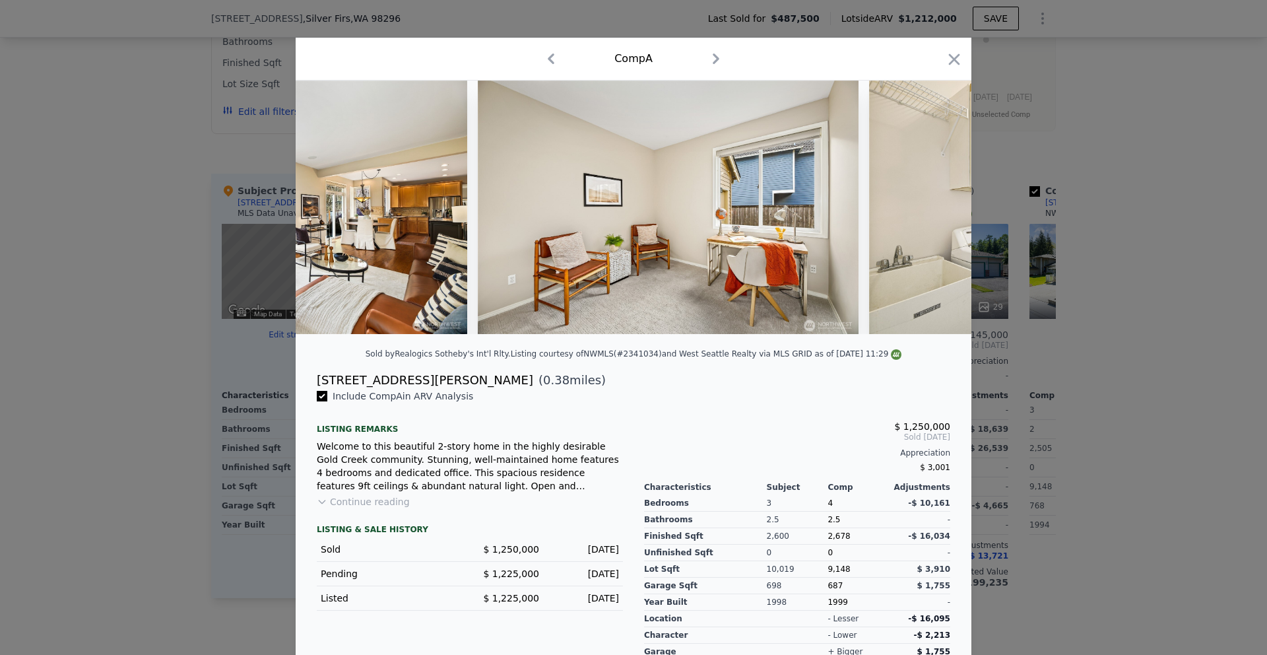
click at [935, 213] on img at bounding box center [1059, 207] width 380 height 253
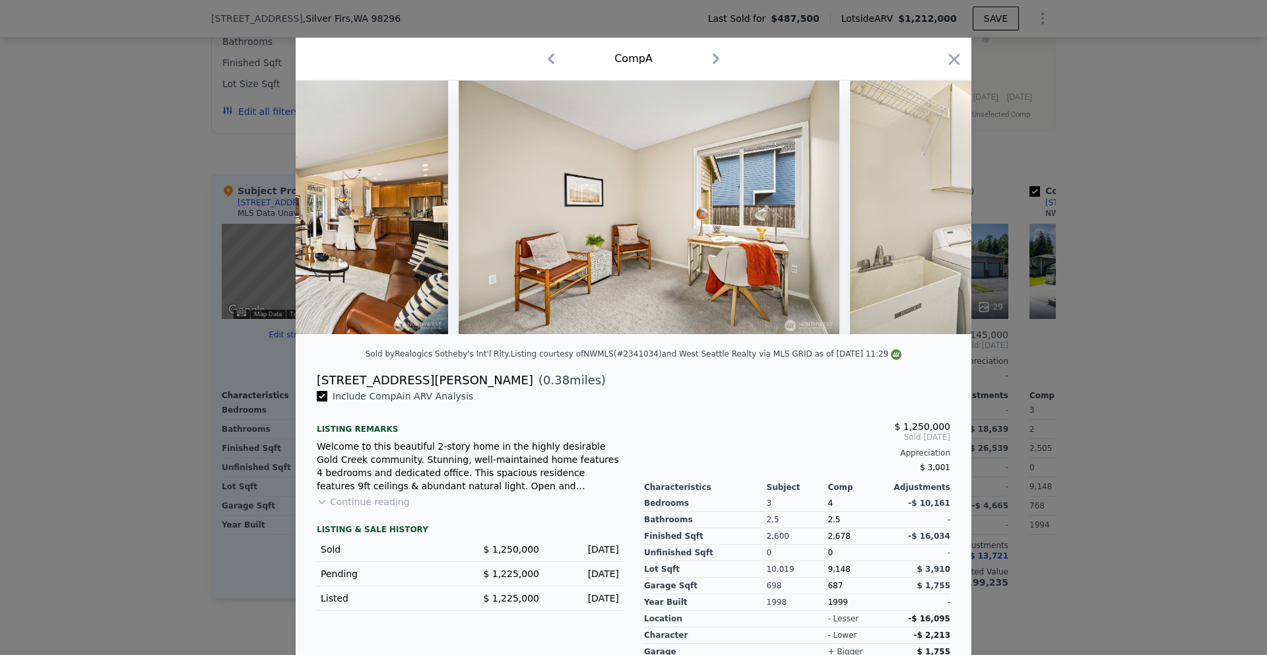
click at [935, 213] on img at bounding box center [1040, 207] width 380 height 253
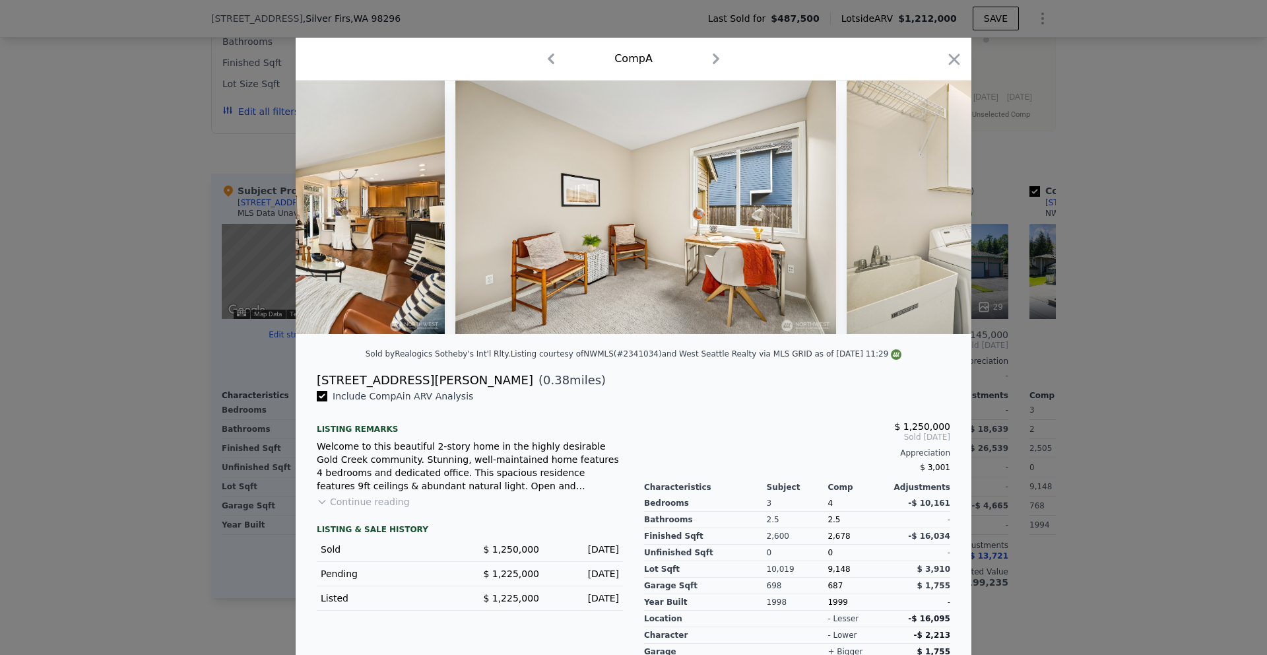
click at [935, 213] on img at bounding box center [1037, 207] width 380 height 253
click at [935, 213] on div at bounding box center [634, 207] width 676 height 253
click at [935, 213] on icon at bounding box center [937, 207] width 8 height 13
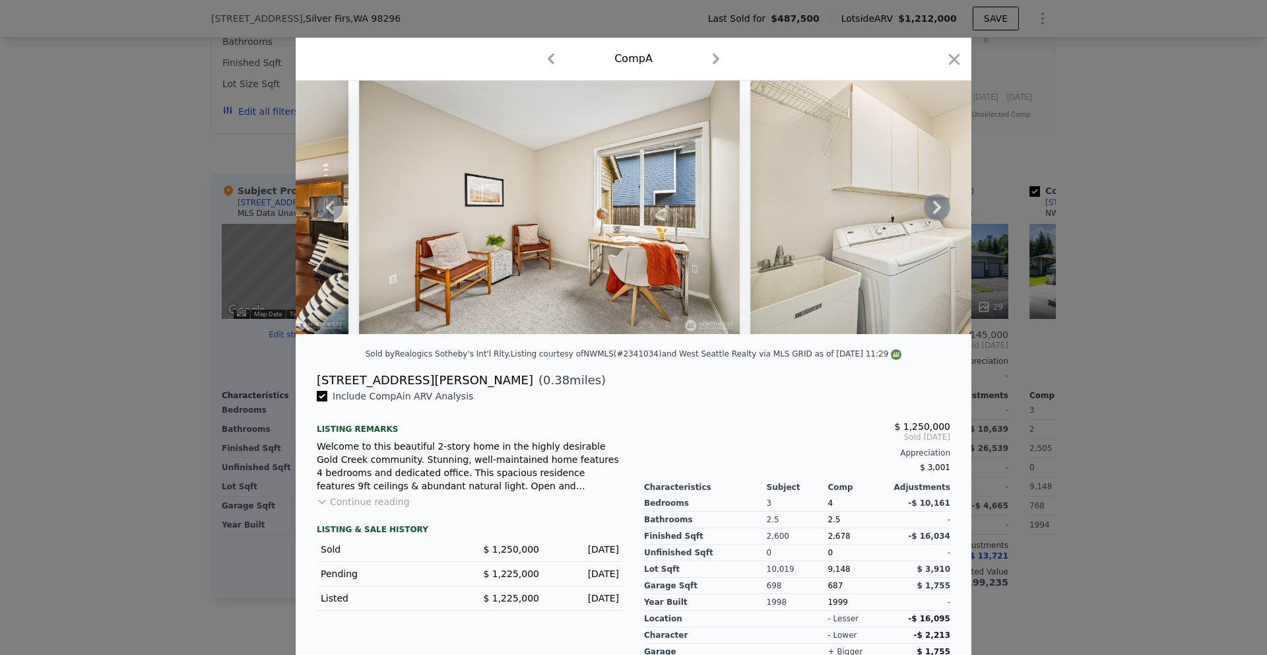
click at [935, 213] on img at bounding box center [941, 207] width 380 height 253
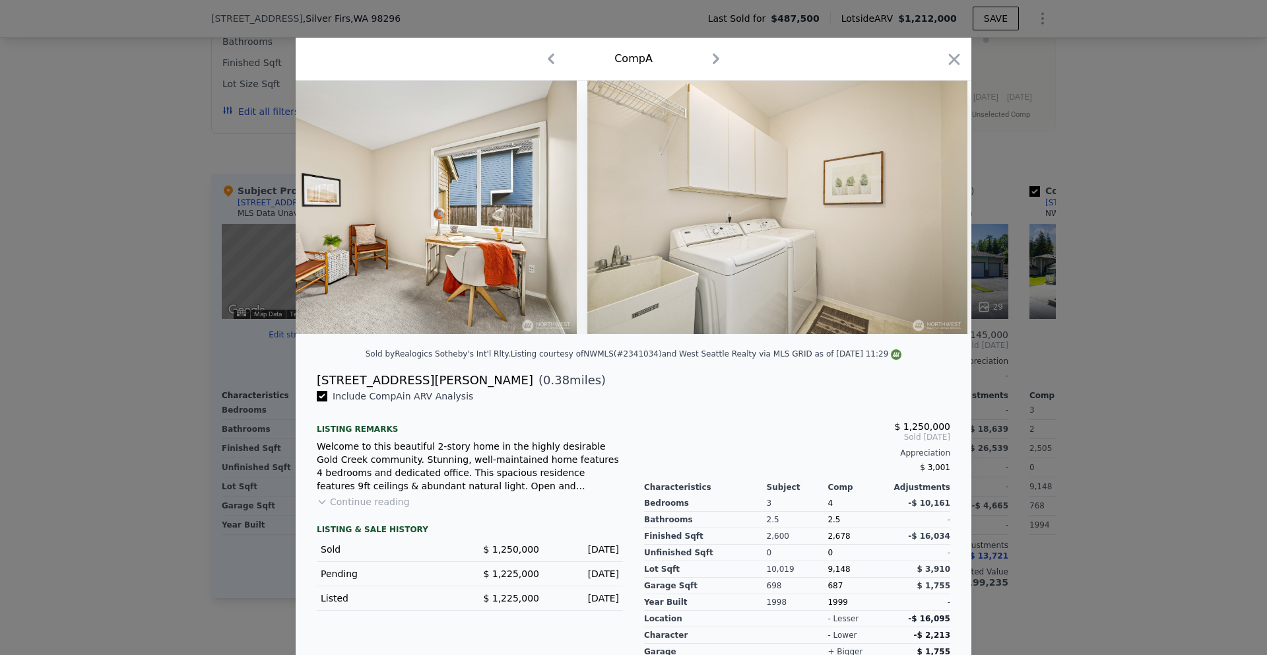
click at [935, 213] on div at bounding box center [634, 207] width 676 height 253
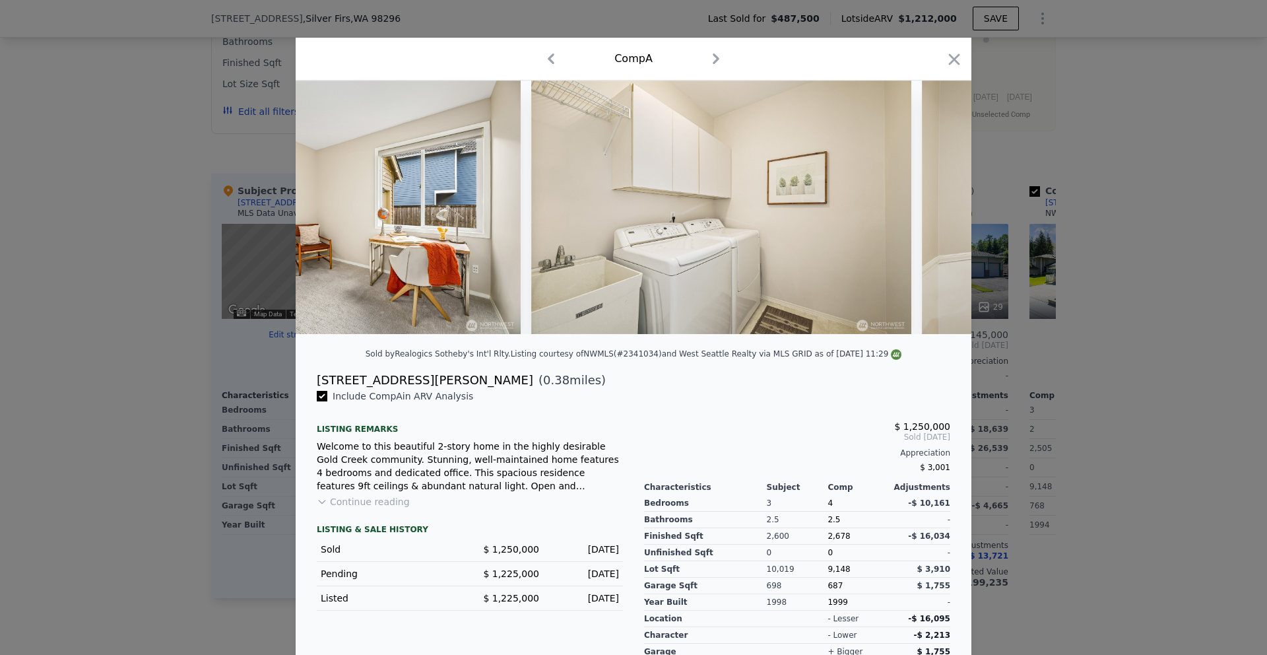
click at [935, 213] on img at bounding box center [1112, 207] width 380 height 253
click at [935, 213] on img at bounding box center [1111, 207] width 380 height 253
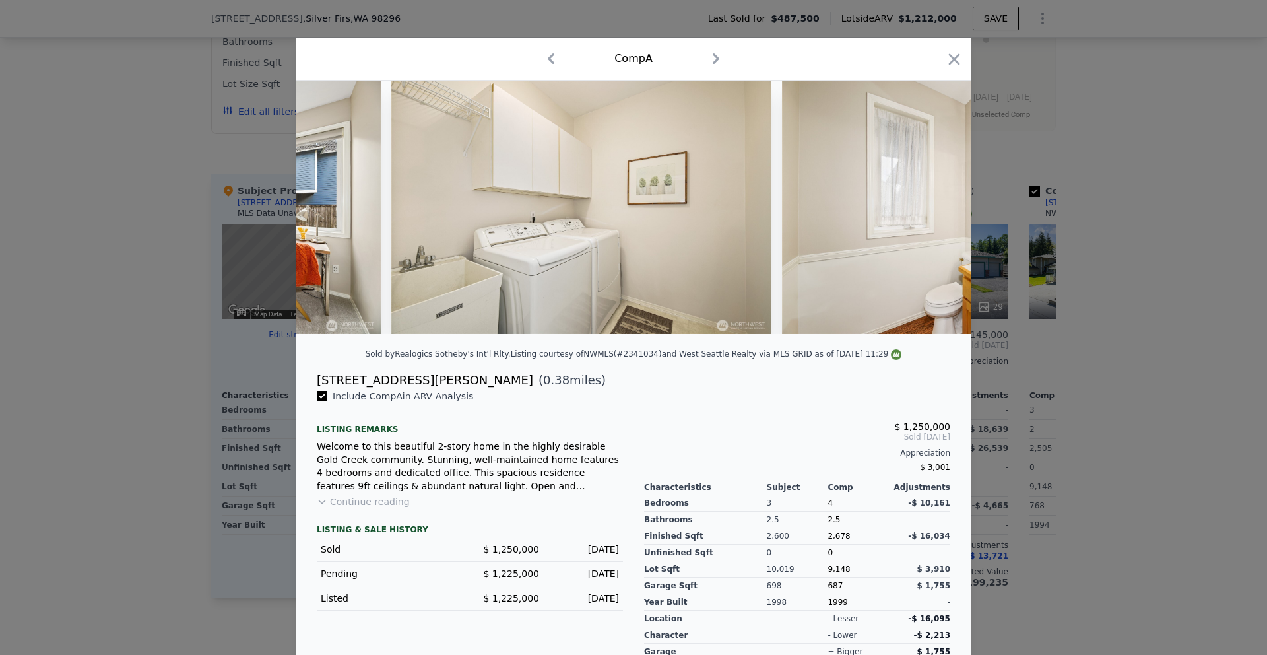
click at [935, 213] on img at bounding box center [972, 207] width 380 height 253
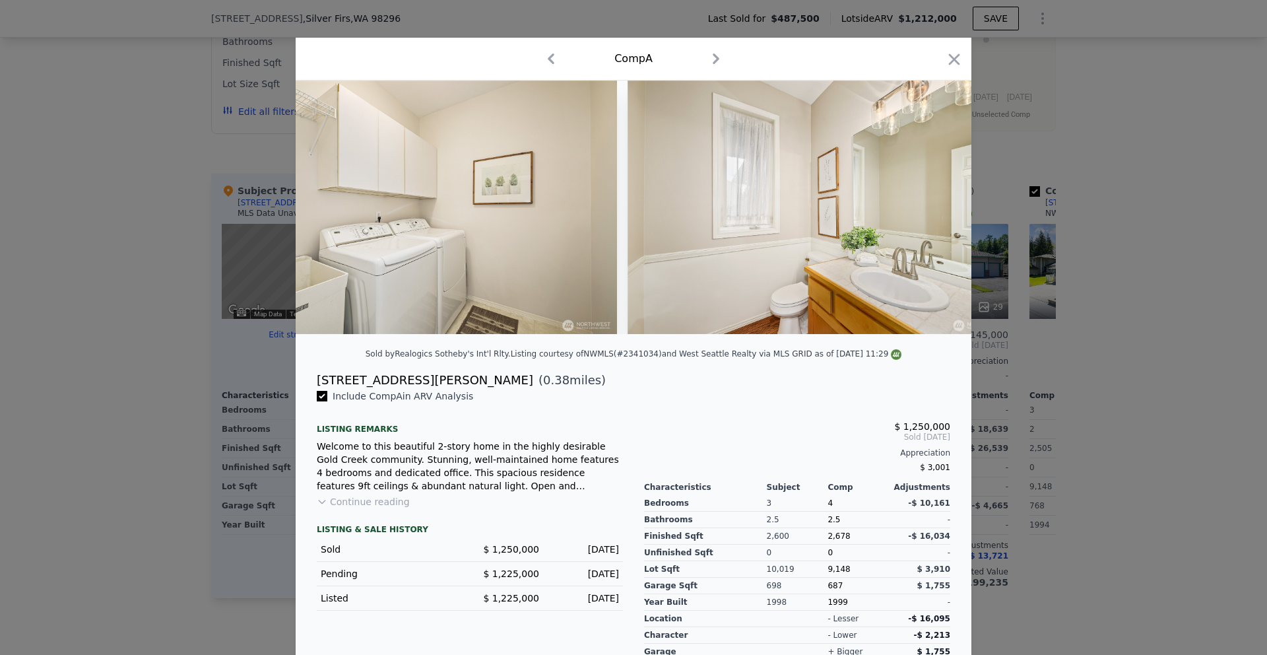
click at [935, 213] on img at bounding box center [818, 207] width 380 height 253
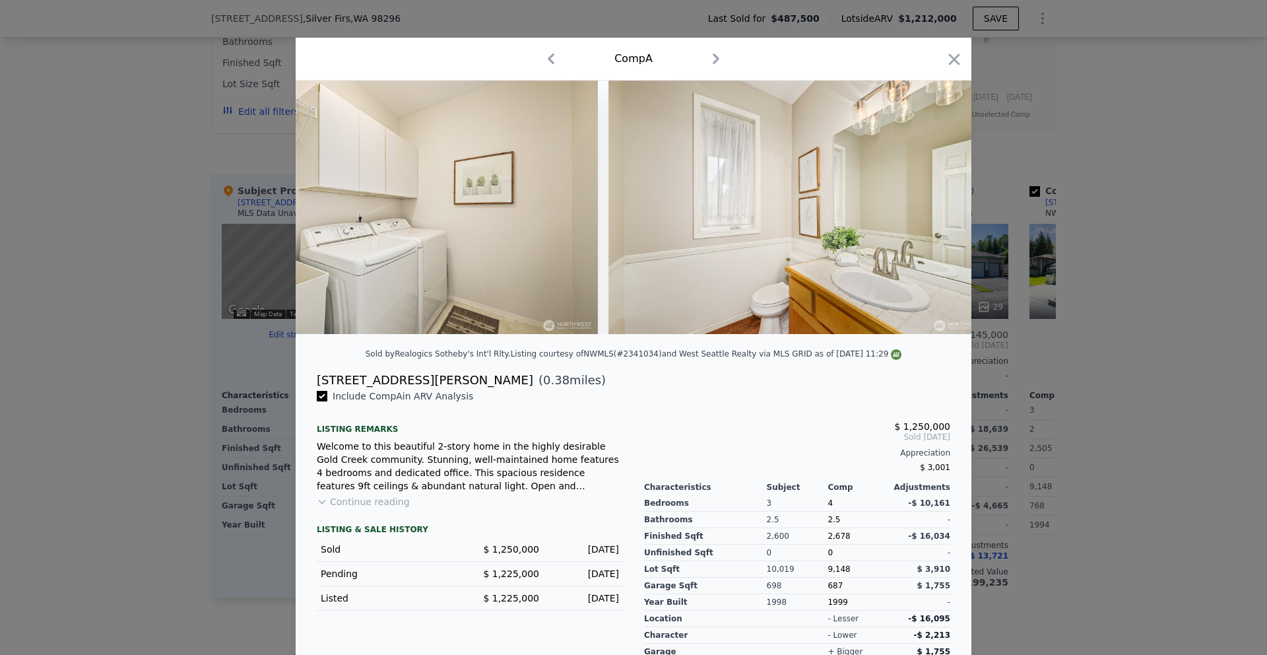
click at [935, 213] on img at bounding box center [799, 207] width 380 height 253
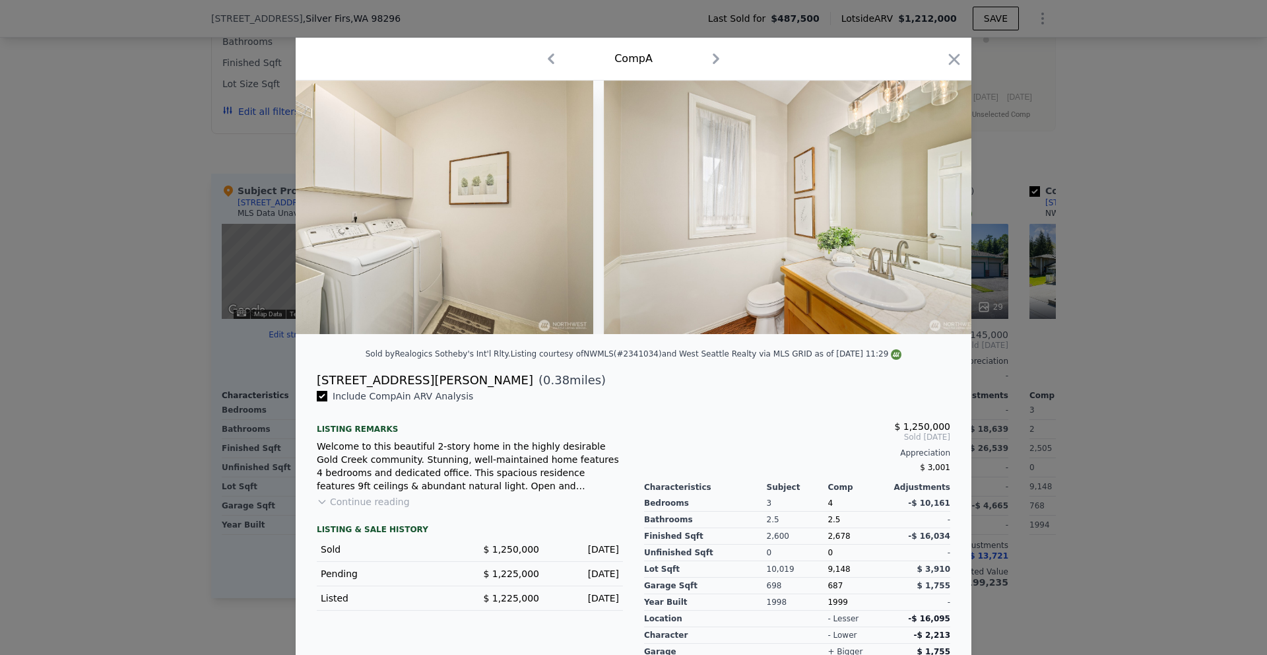
click at [935, 213] on img at bounding box center [794, 207] width 380 height 253
click at [935, 213] on div at bounding box center [634, 207] width 676 height 253
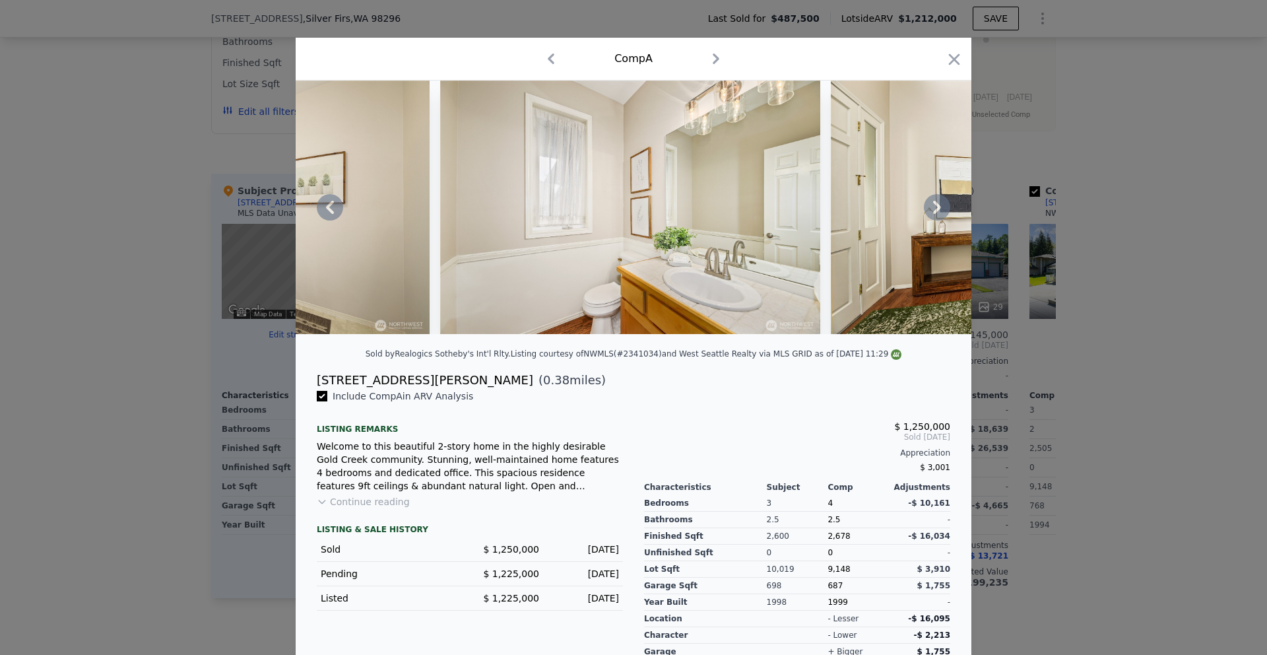
click at [935, 213] on div at bounding box center [634, 207] width 676 height 253
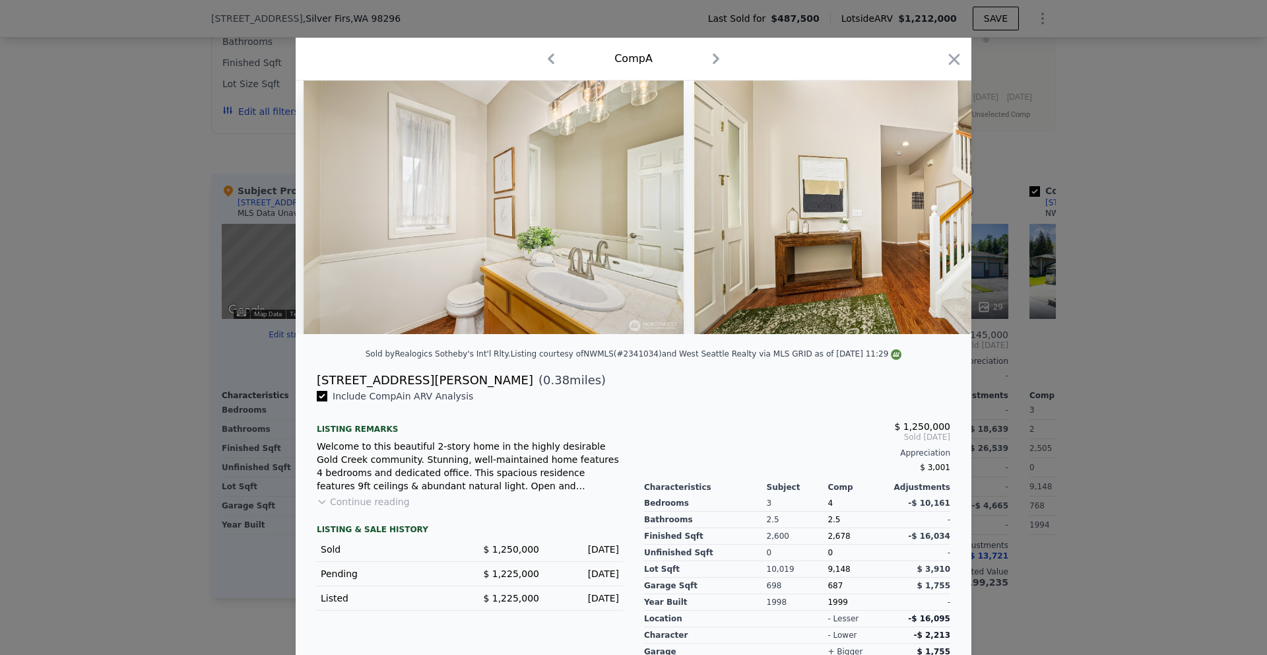
click at [935, 213] on img at bounding box center [884, 207] width 380 height 253
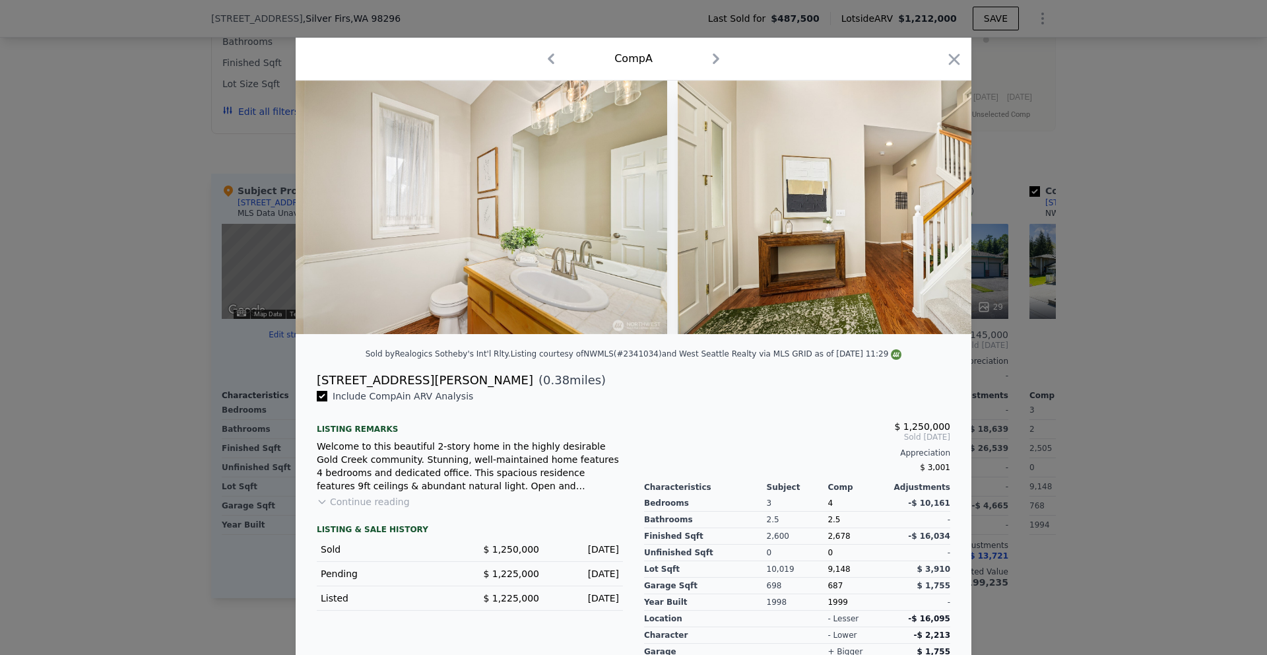
click at [935, 213] on img at bounding box center [868, 207] width 380 height 253
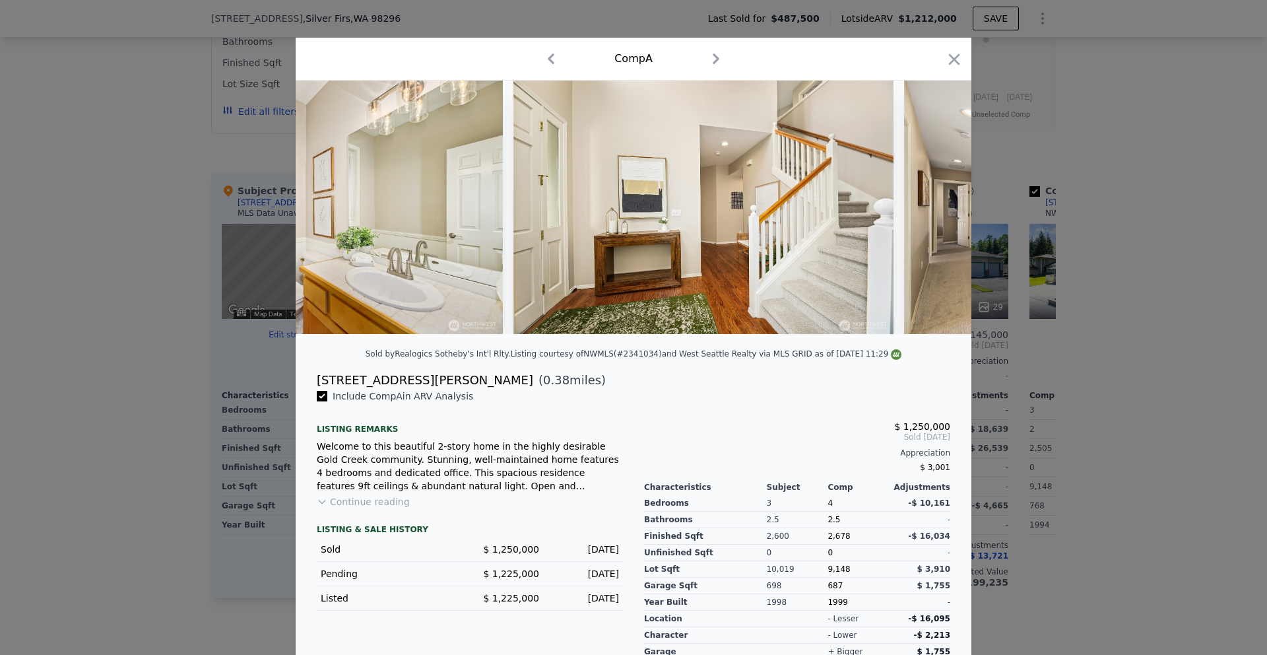
click at [935, 213] on div at bounding box center [634, 207] width 676 height 253
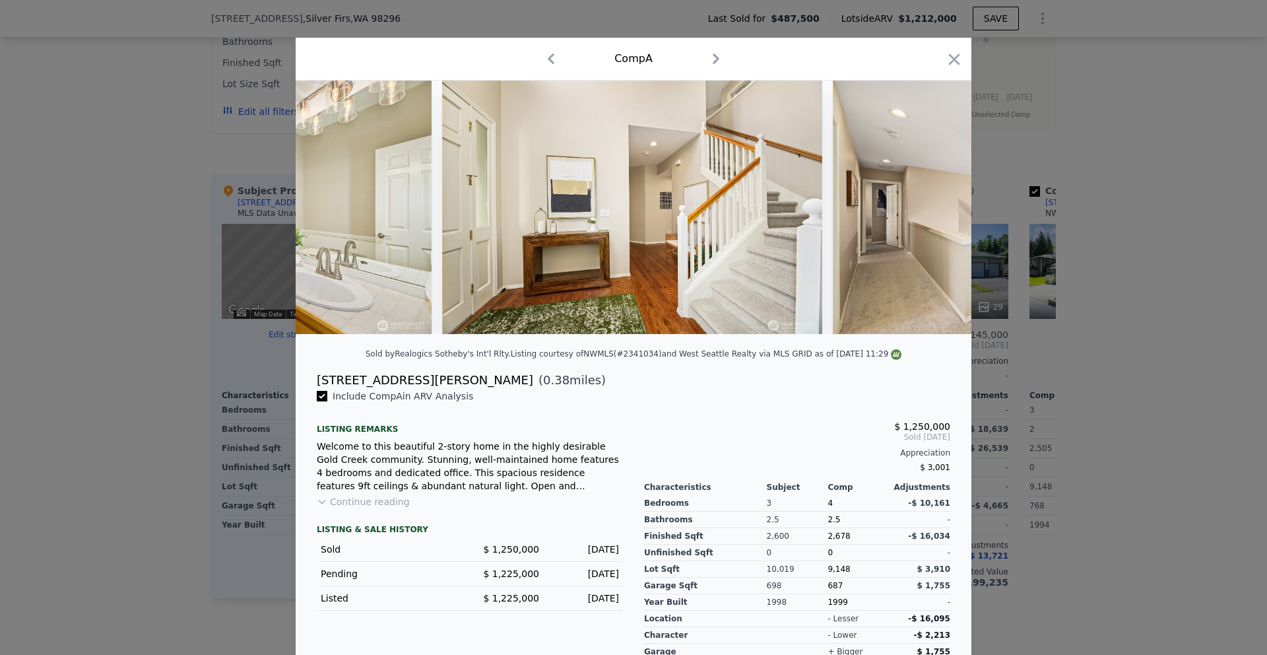
click at [935, 213] on img at bounding box center [1023, 207] width 380 height 253
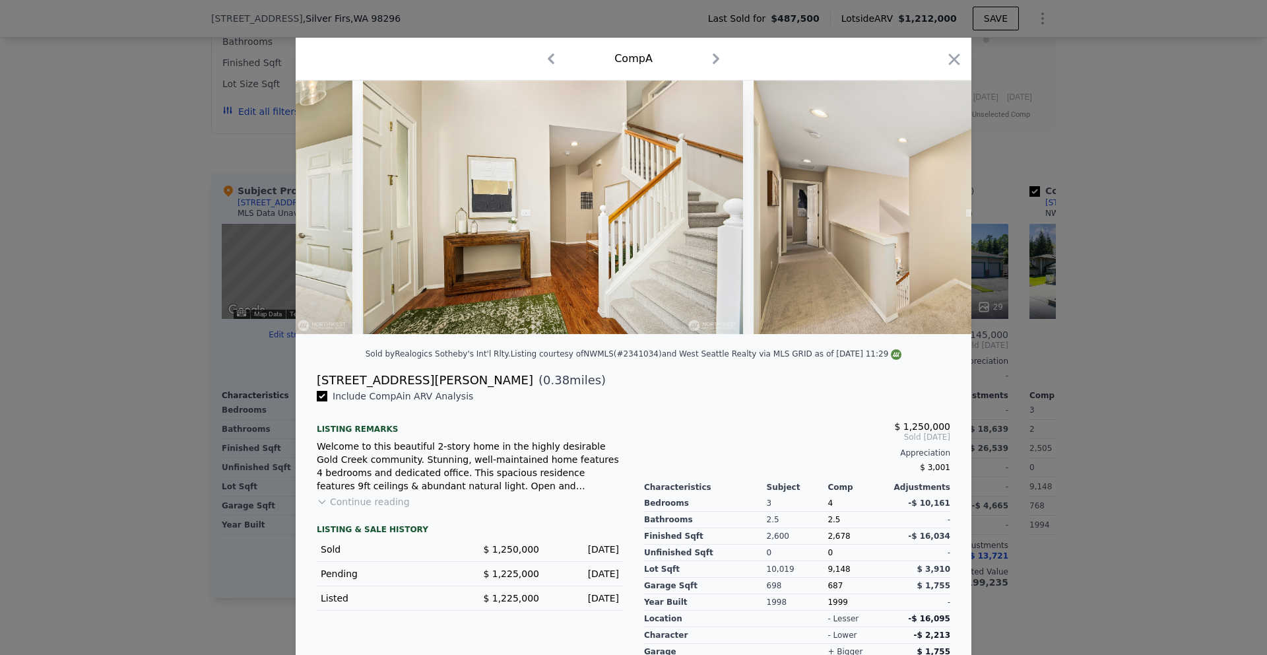
scroll to position [0, 6971]
click at [959, 55] on icon "button" at bounding box center [954, 58] width 11 height 11
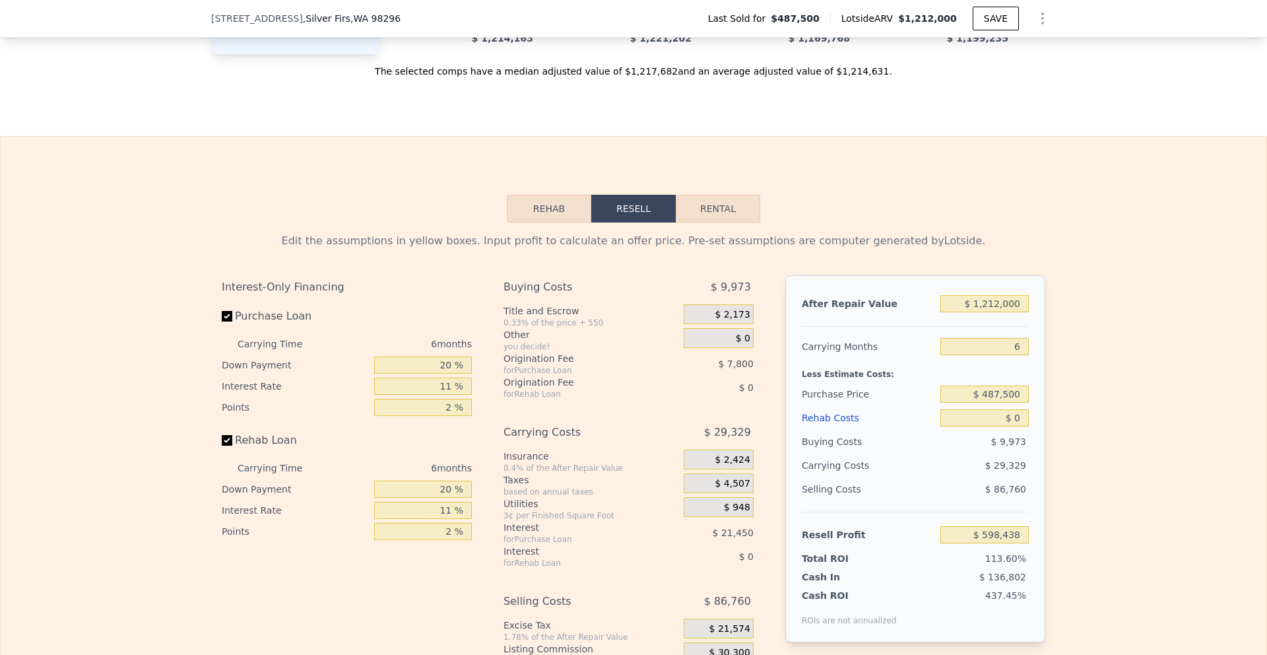
scroll to position [1852, 0]
